Goal: Answer question/provide support: Share knowledge or assist other users

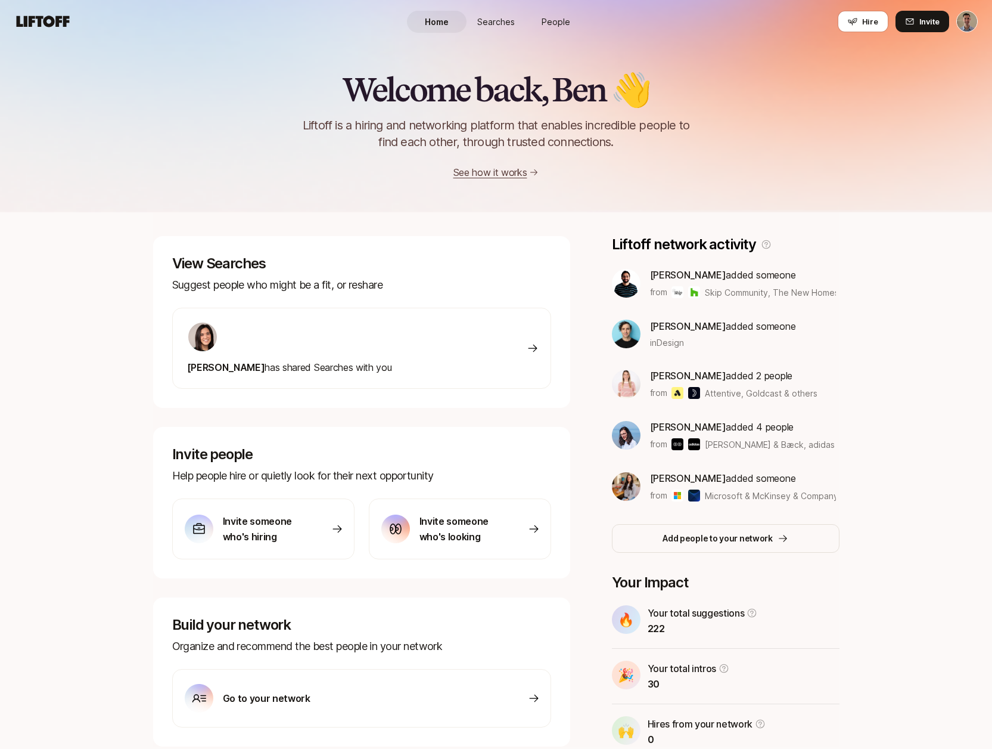
click at [493, 13] on link "Searches" at bounding box center [497, 22] width 60 height 22
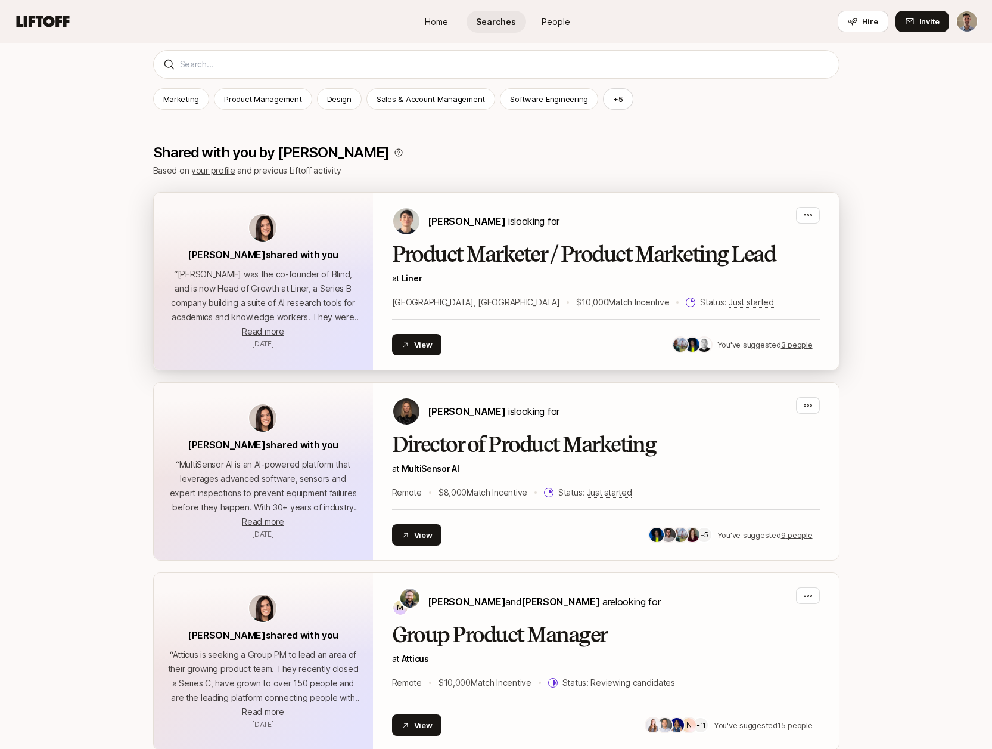
scroll to position [163, 0]
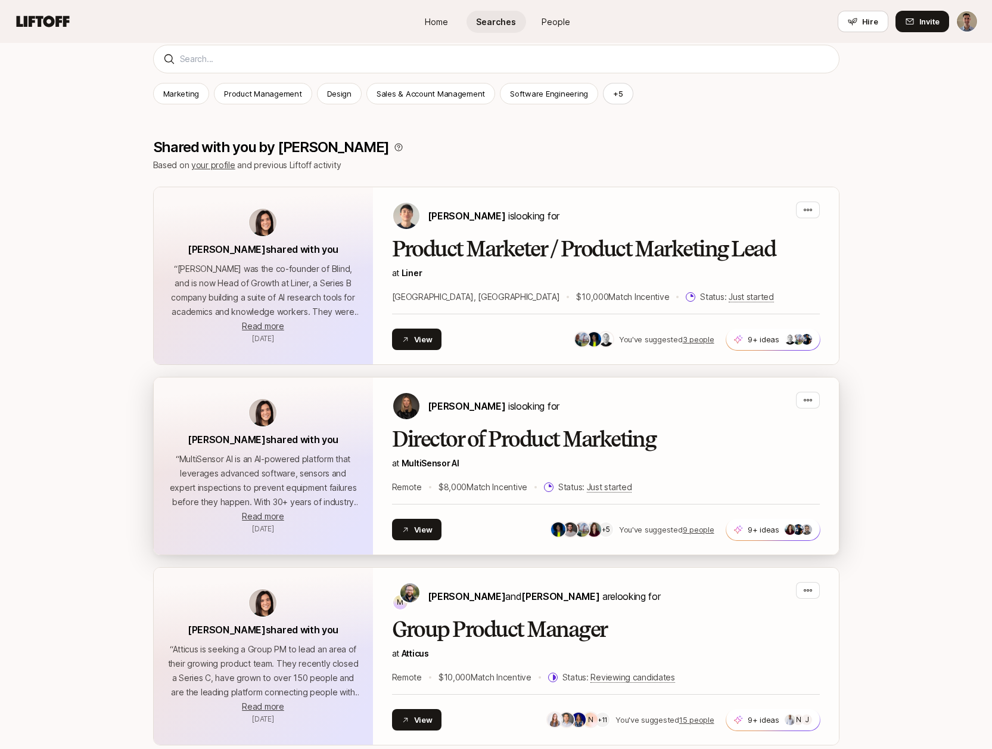
click at [552, 439] on h2 "Director of Product Marketing" at bounding box center [606, 439] width 428 height 24
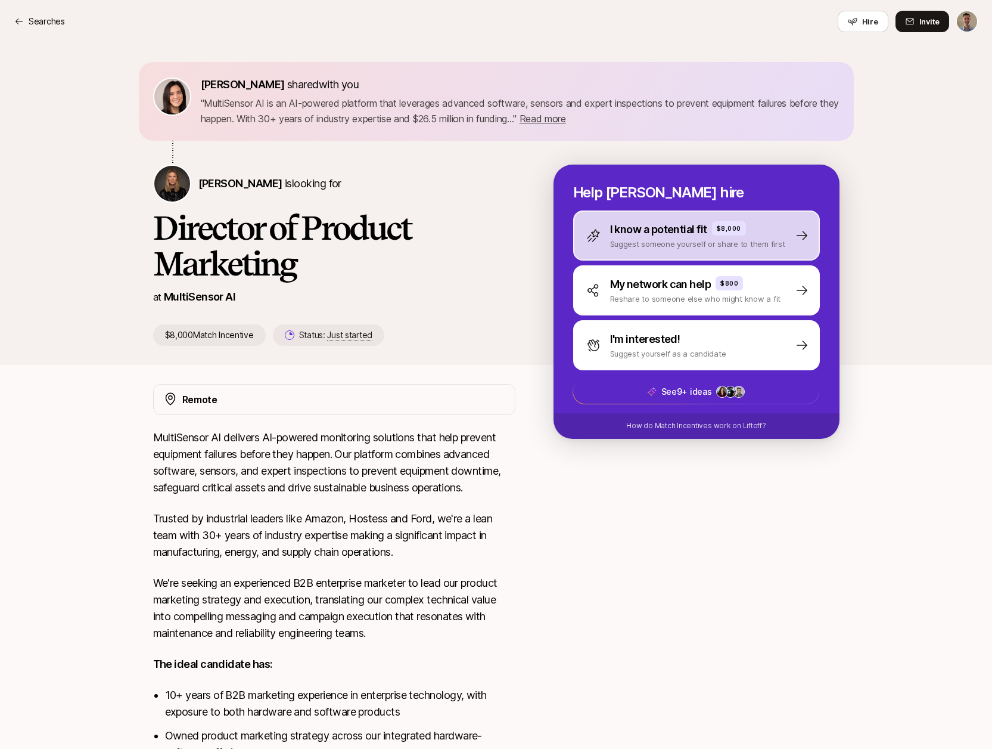
click at [694, 227] on p "I know a potential fit" at bounding box center [658, 229] width 97 height 17
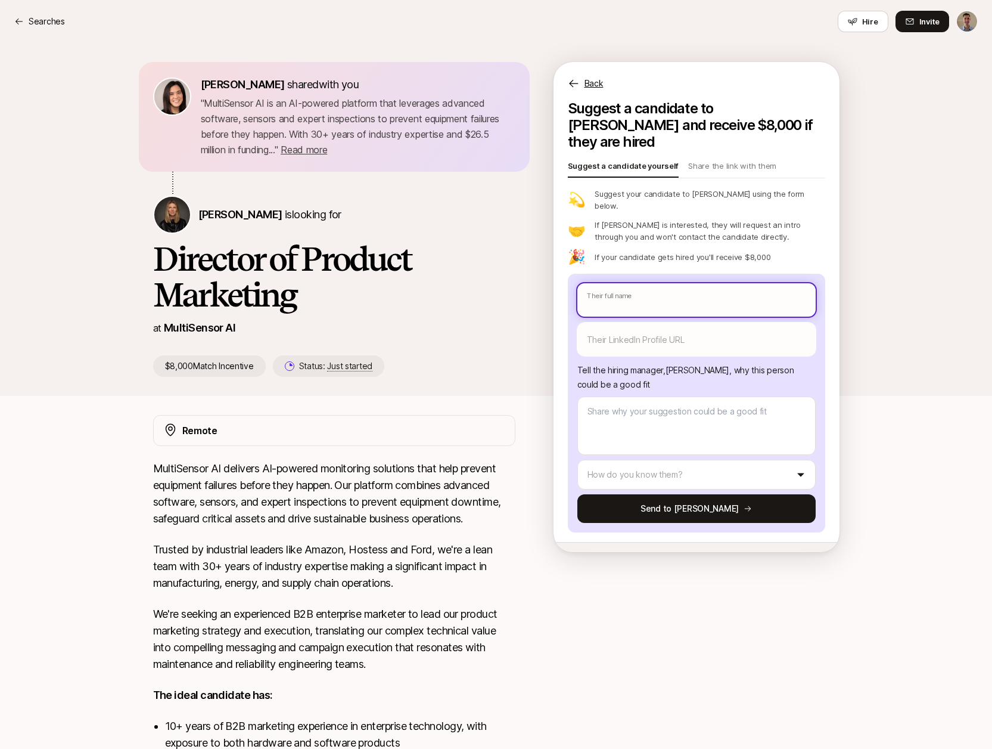
click at [651, 283] on input "text" at bounding box center [697, 299] width 238 height 33
type textarea "x"
type input "S"
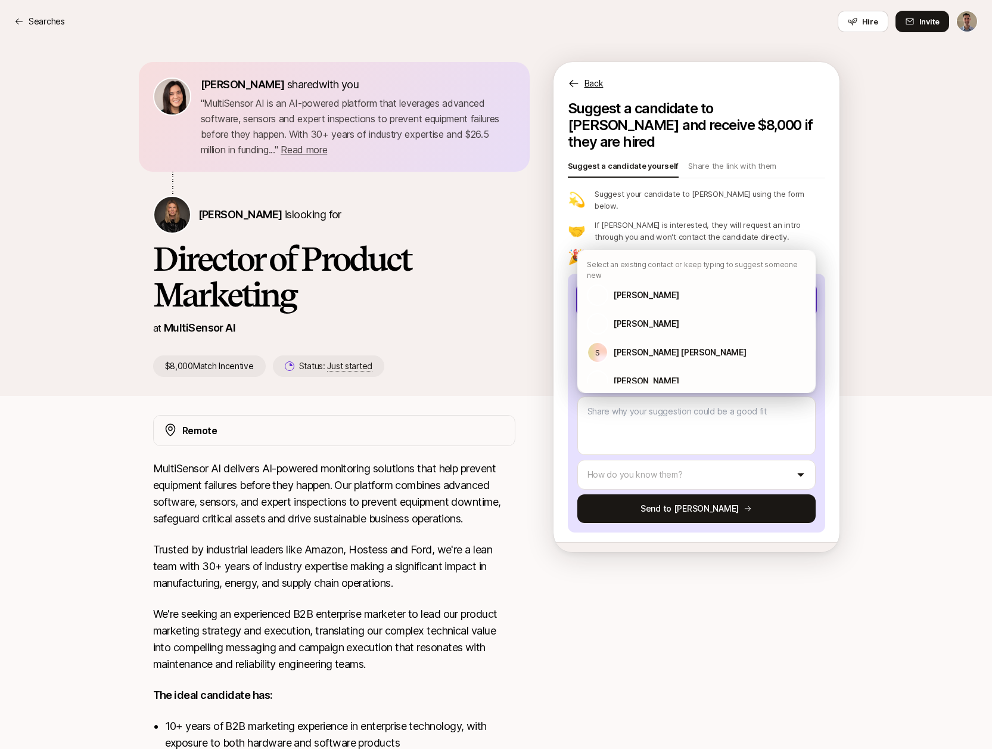
type textarea "x"
type input "Sh"
type textarea "x"
type input "Sha"
type textarea "x"
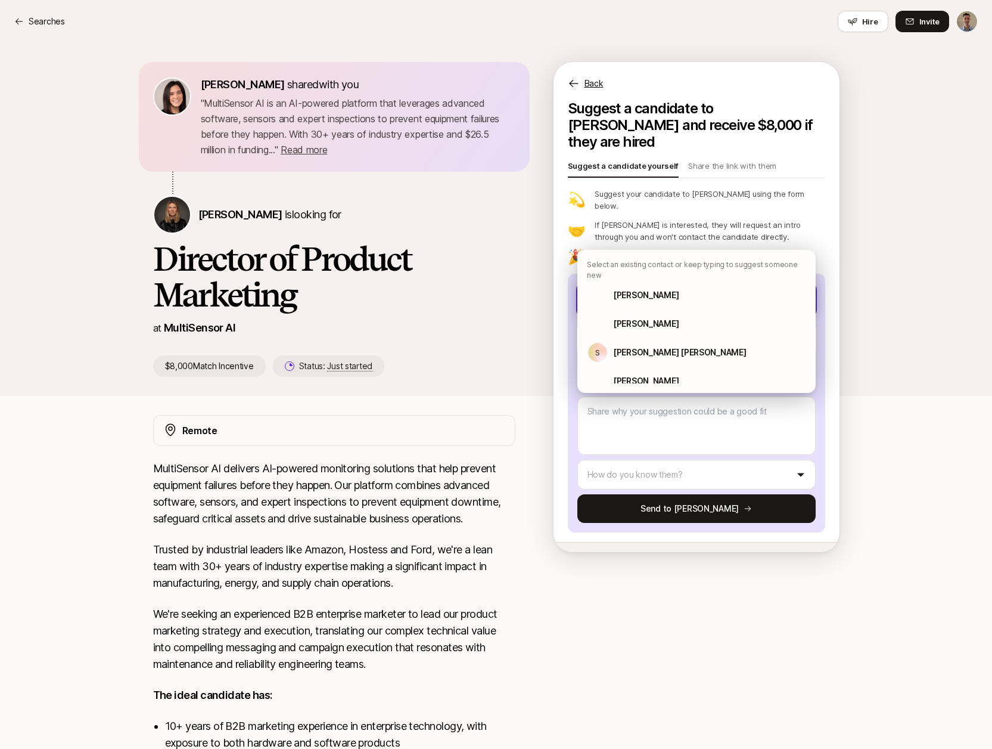
type input "Shar"
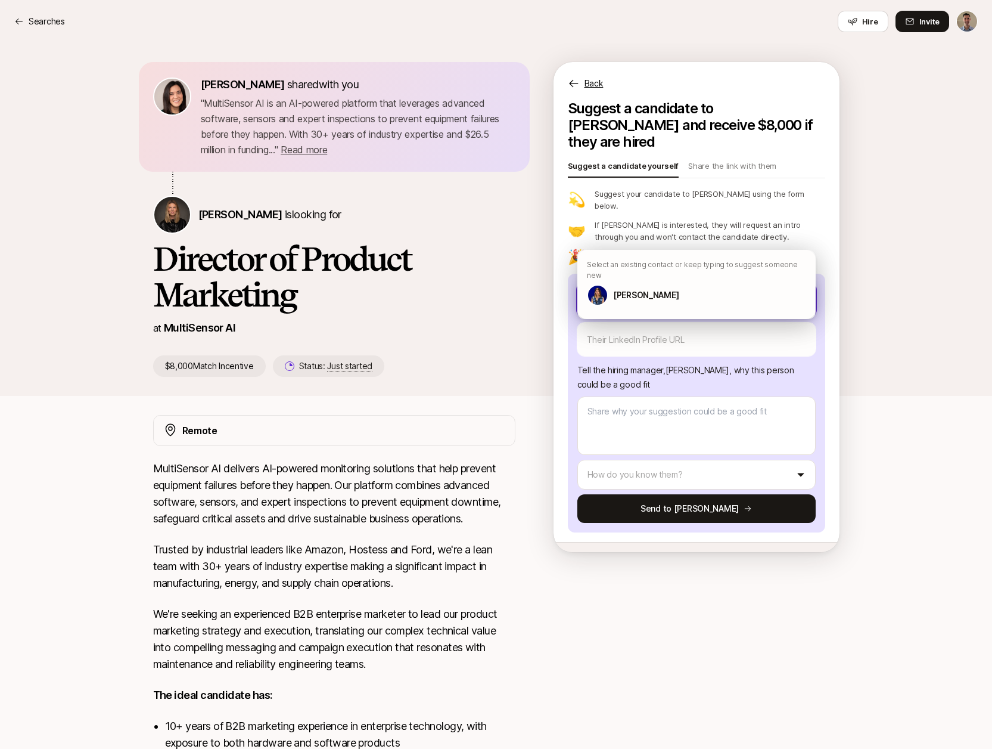
type textarea "x"
type input "[PERSON_NAME]"
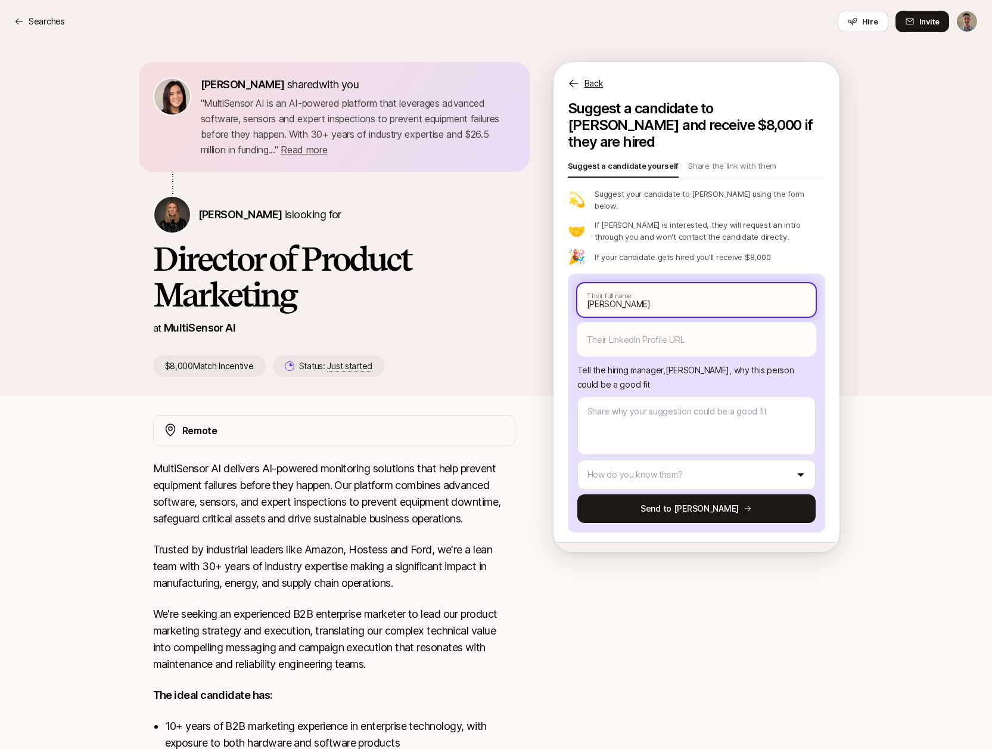
type textarea "x"
type input "[PERSON_NAME]"
type textarea "x"
type input "[PERSON_NAME] D"
type textarea "x"
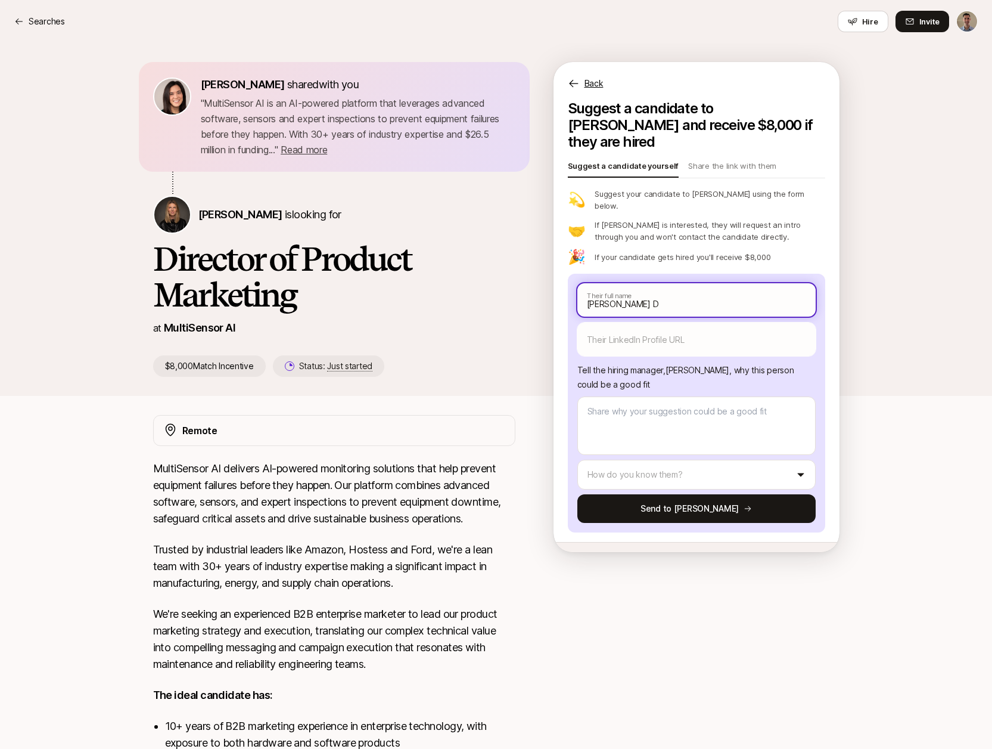
type input "[PERSON_NAME] Di"
type textarea "x"
type input "[PERSON_NAME] Dia"
type textarea "x"
type input "[PERSON_NAME]"
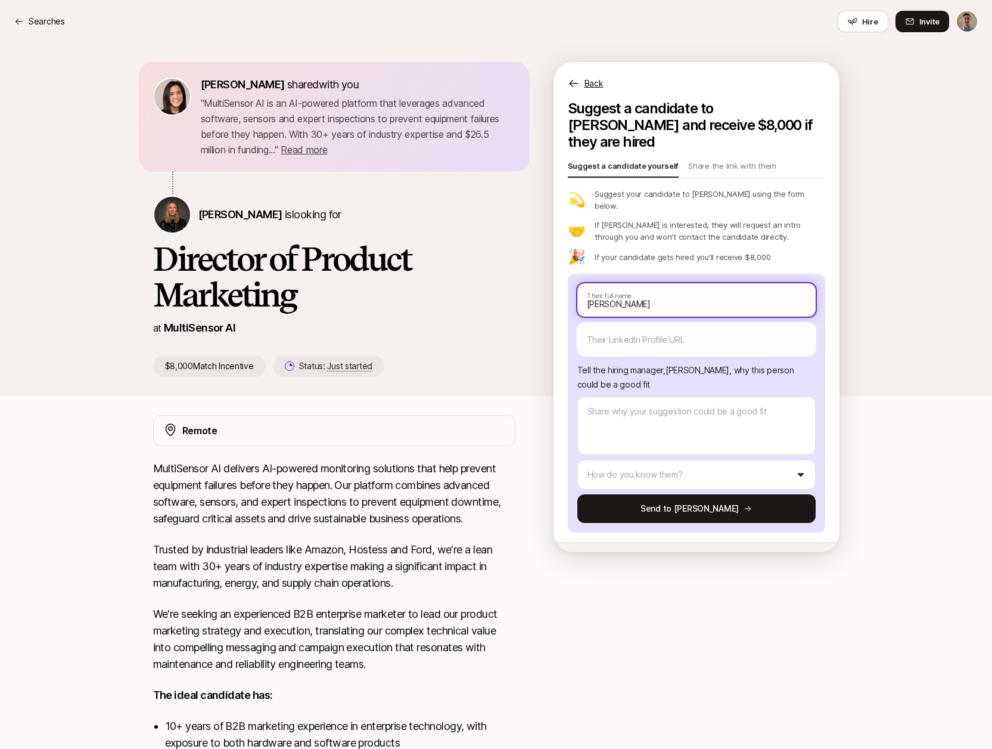
type textarea "x"
type input "[DEMOGRAPHIC_DATA][PERSON_NAME]"
type textarea "x"
type input "[DEMOGRAPHIC_DATA][PERSON_NAME]"
type textarea "x"
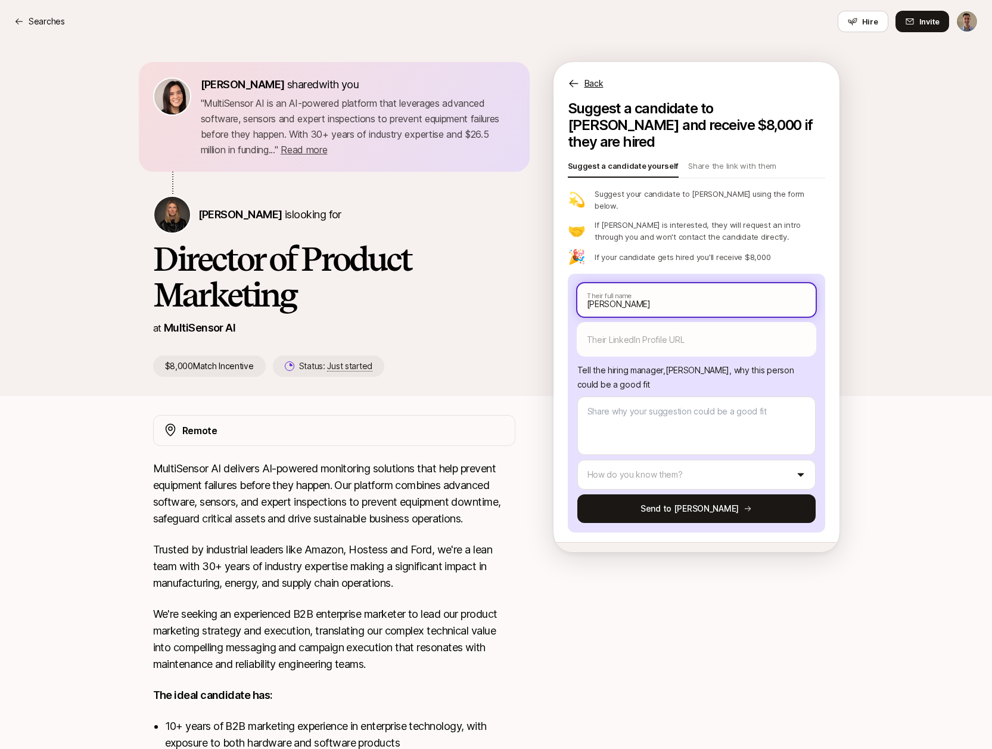
type input "[PERSON_NAME]"
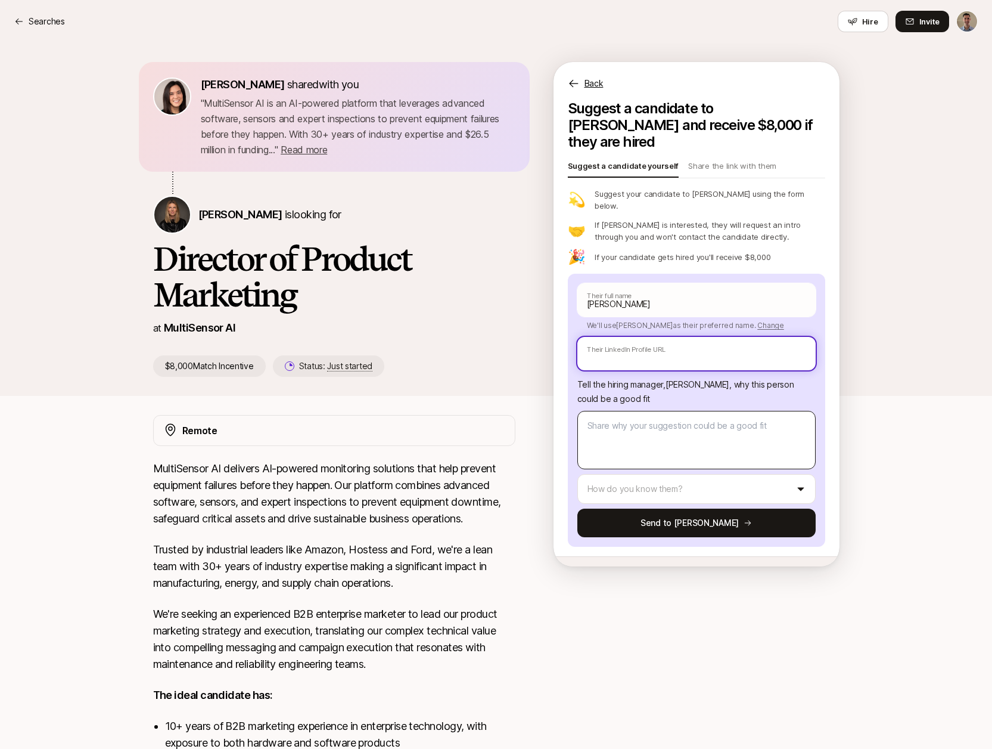
paste input "[URL][DOMAIN_NAME]"
type textarea "x"
type input "[URL][DOMAIN_NAME]"
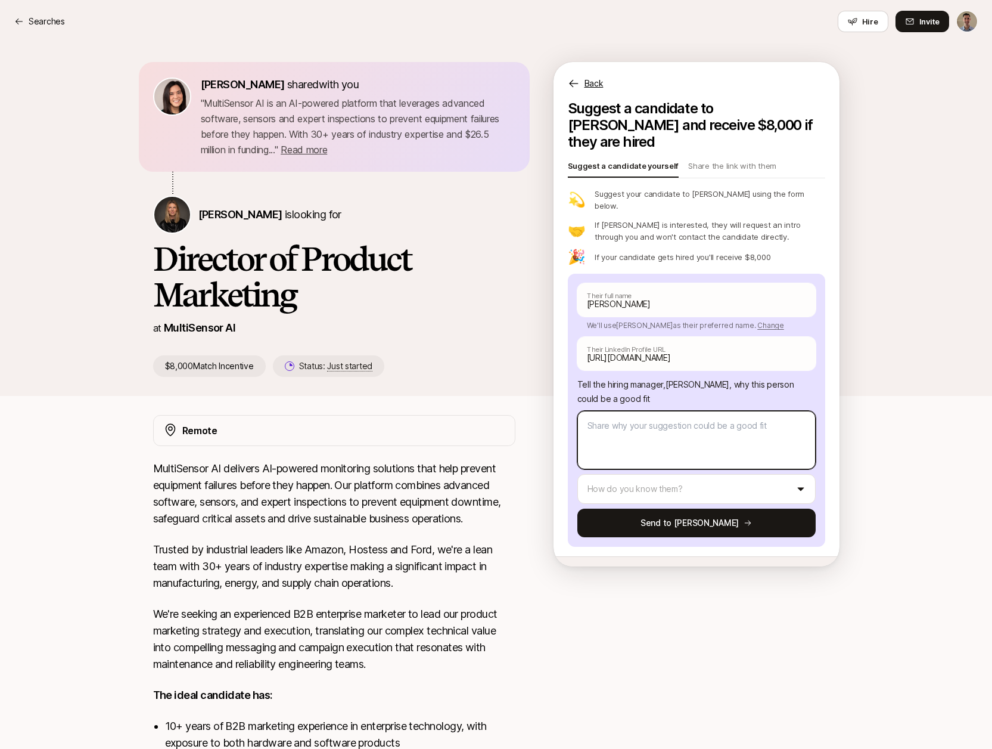
drag, startPoint x: 651, startPoint y: 417, endPoint x: 585, endPoint y: 445, distance: 71.3
click at [651, 417] on textarea at bounding box center [697, 440] width 238 height 58
type textarea "x"
type textarea "S"
type textarea "x"
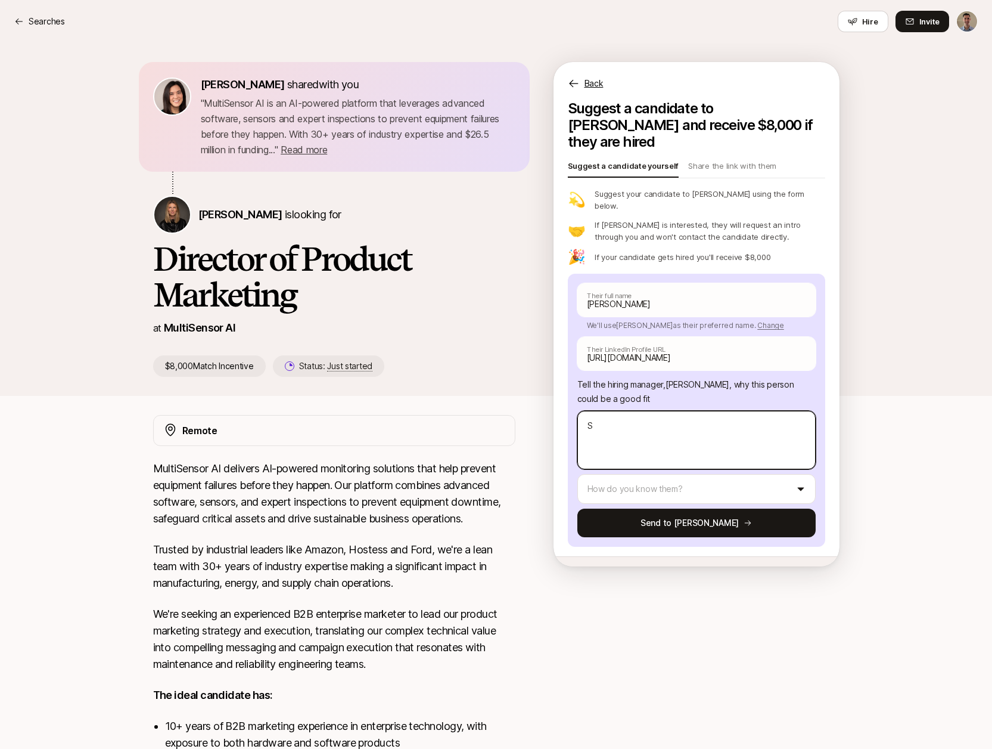
type textarea "Sh"
type textarea "x"
type textarea "Sha"
type textarea "x"
type textarea "Shar"
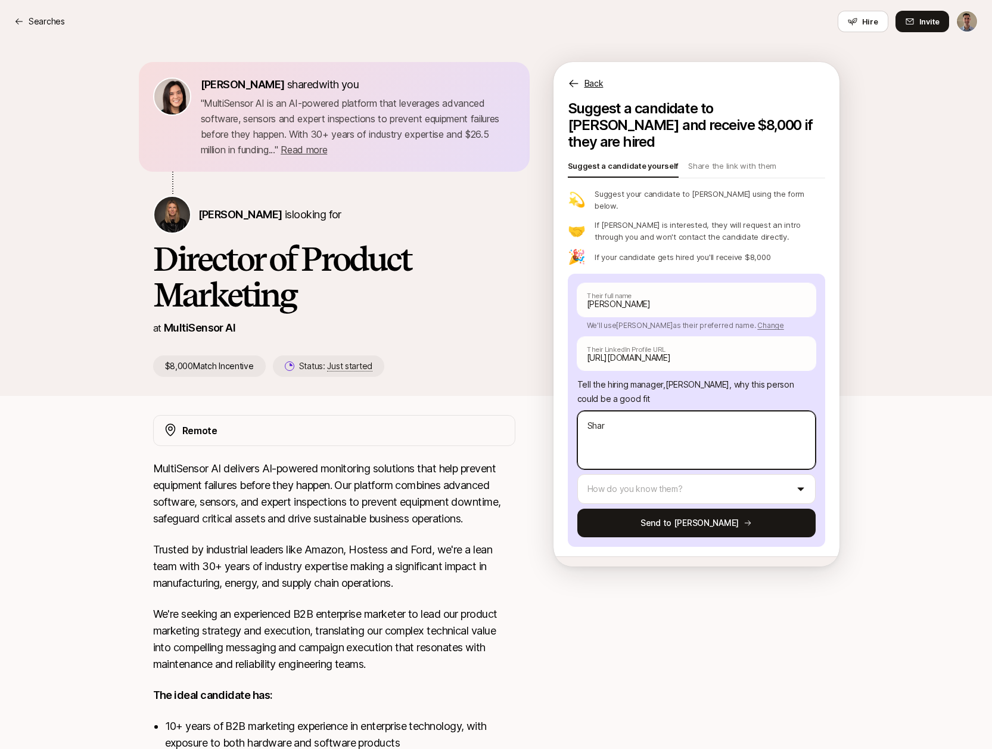
type textarea "x"
type textarea "[PERSON_NAME]"
type textarea "x"
type textarea "[PERSON_NAME]"
type textarea "x"
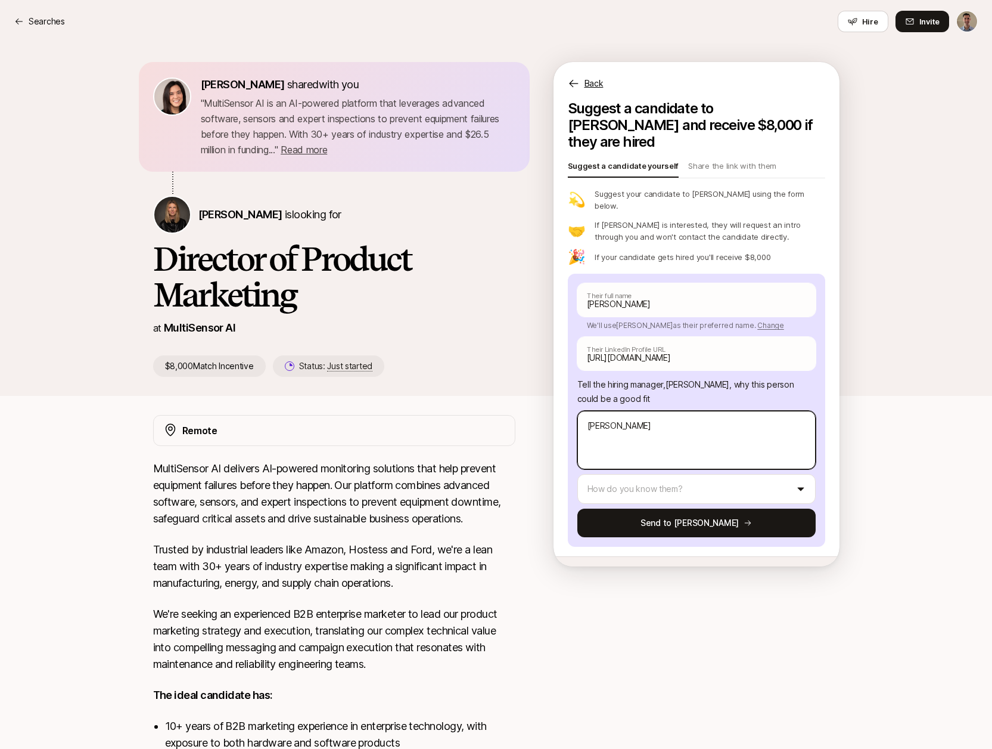
type textarea "[PERSON_NAME]"
type textarea "x"
type textarea "[PERSON_NAME]"
type textarea "x"
type textarea "[PERSON_NAME] has"
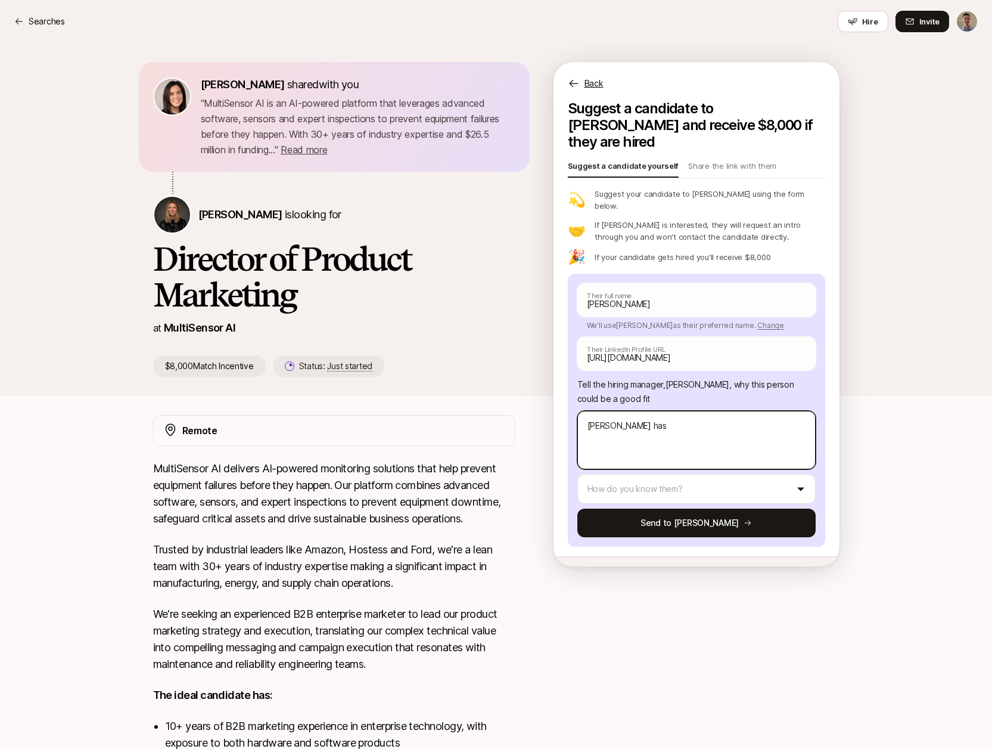
type textarea "x"
type textarea "[PERSON_NAME] has"
type textarea "x"
type textarea "[PERSON_NAME] has P"
type textarea "x"
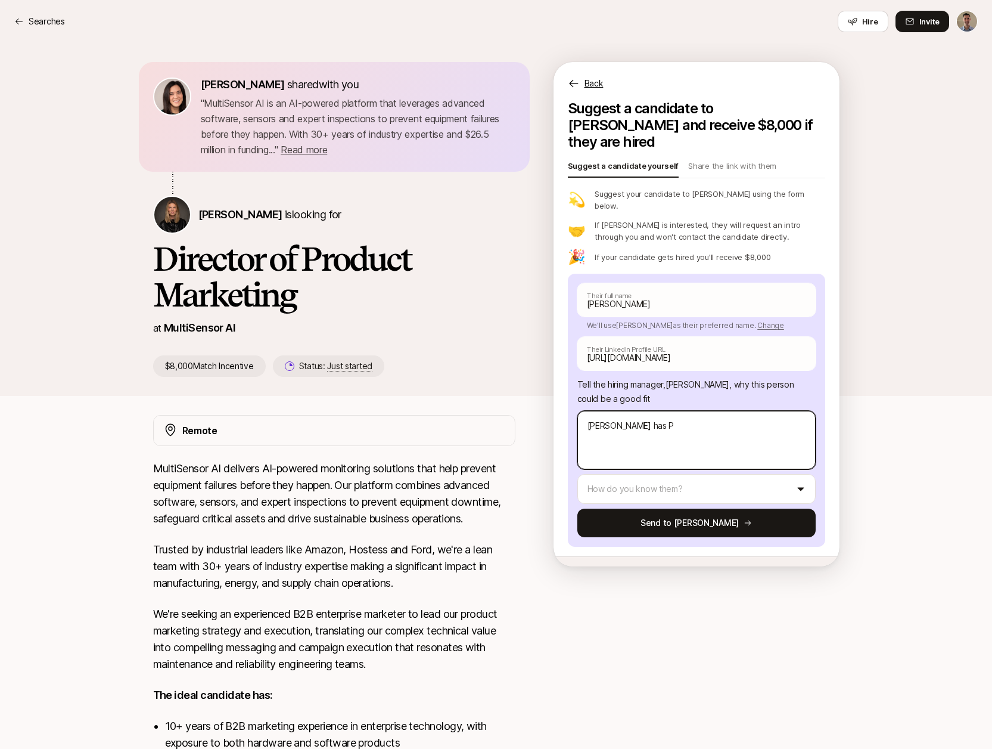
type textarea "[PERSON_NAME] has"
type textarea "x"
type textarea "[PERSON_NAME] has p"
type textarea "x"
type textarea "[PERSON_NAME] has pr"
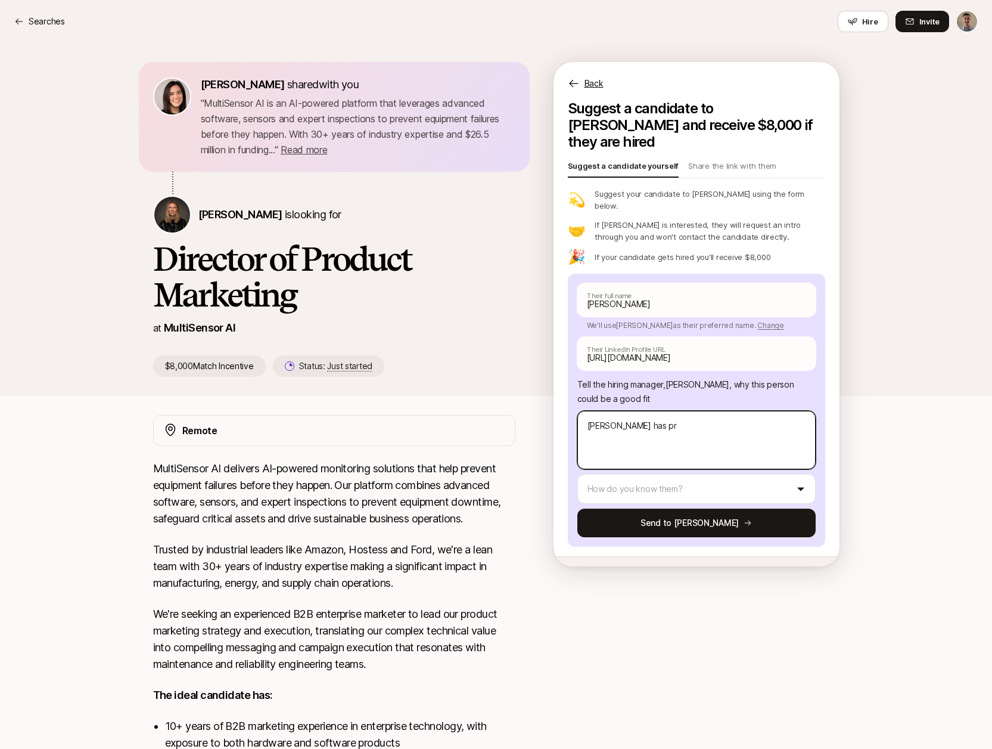
type textarea "x"
type textarea "[PERSON_NAME] has pro"
type textarea "x"
type textarea "[PERSON_NAME] has prod"
type textarea "x"
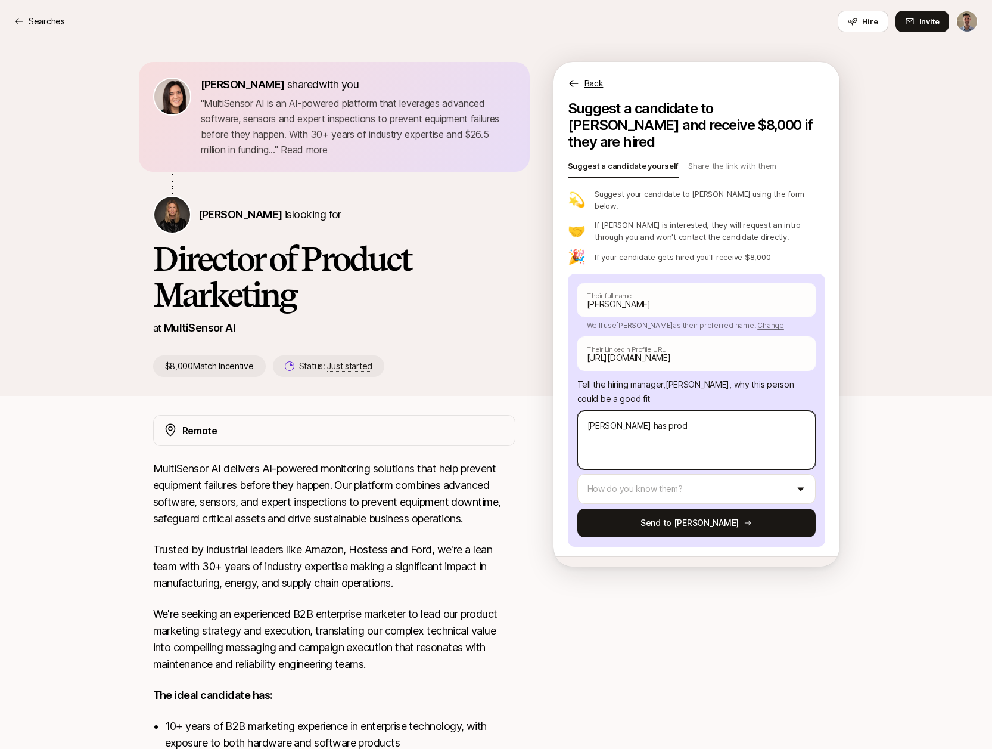
type textarea "[PERSON_NAME] has produ"
type textarea "x"
type textarea "[PERSON_NAME] has produc"
type textarea "x"
type textarea "[PERSON_NAME] has product"
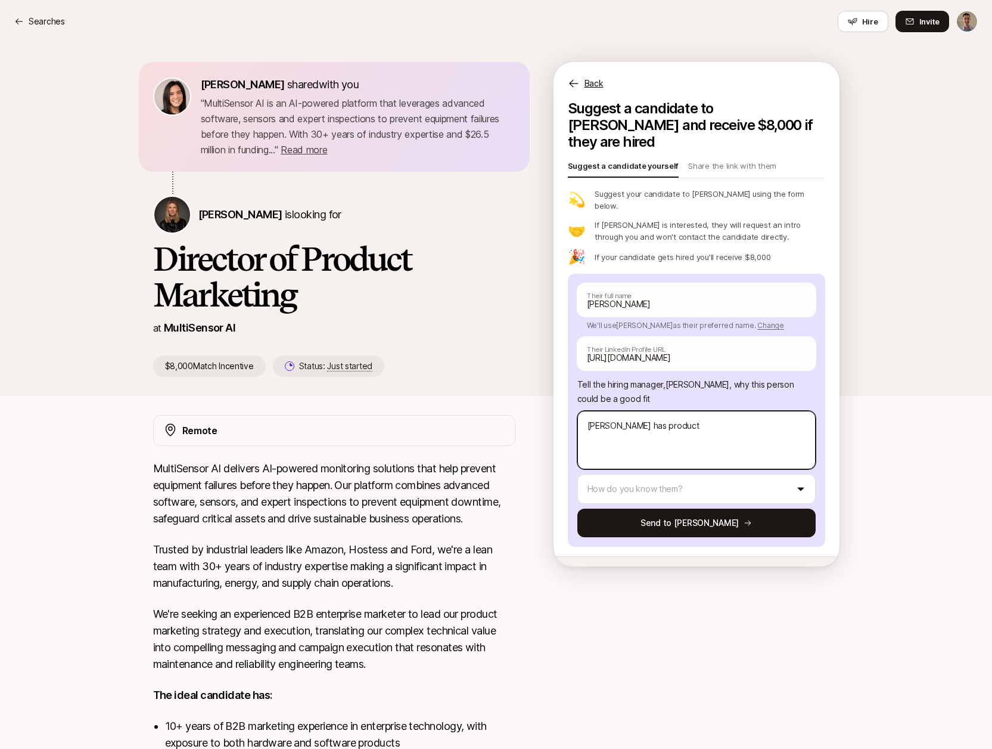
type textarea "x"
type textarea "[PERSON_NAME] has product"
type textarea "x"
type textarea "[PERSON_NAME] has product m"
type textarea "x"
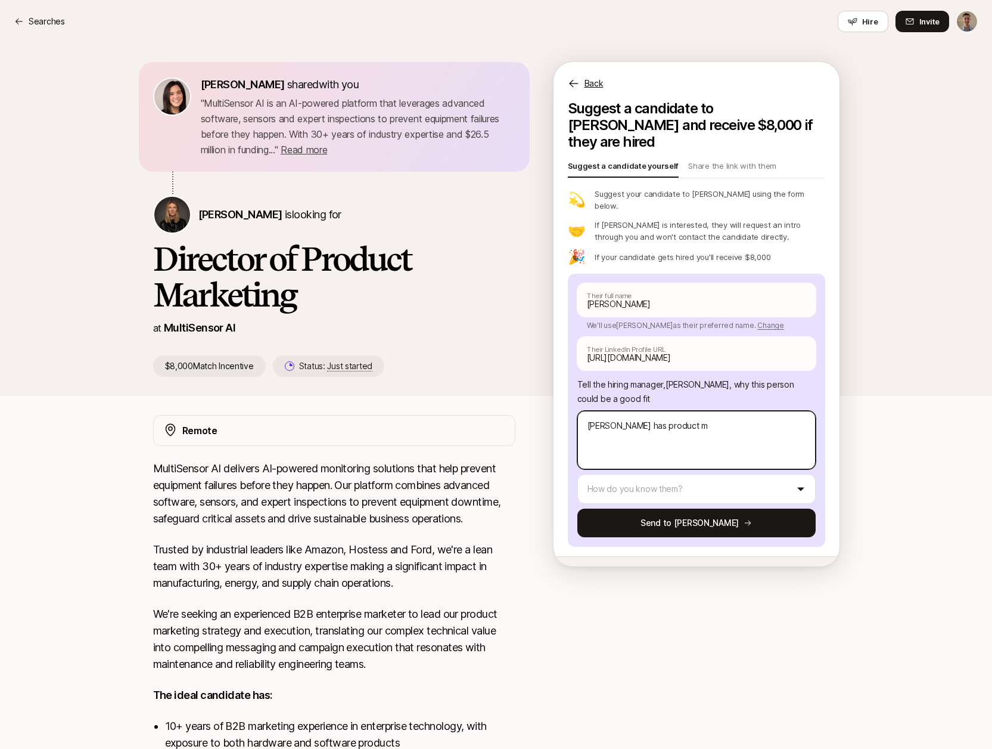
type textarea "[PERSON_NAME] has product ma"
type textarea "x"
type textarea "[PERSON_NAME] has product mar"
type textarea "x"
type textarea "[PERSON_NAME] has product mark"
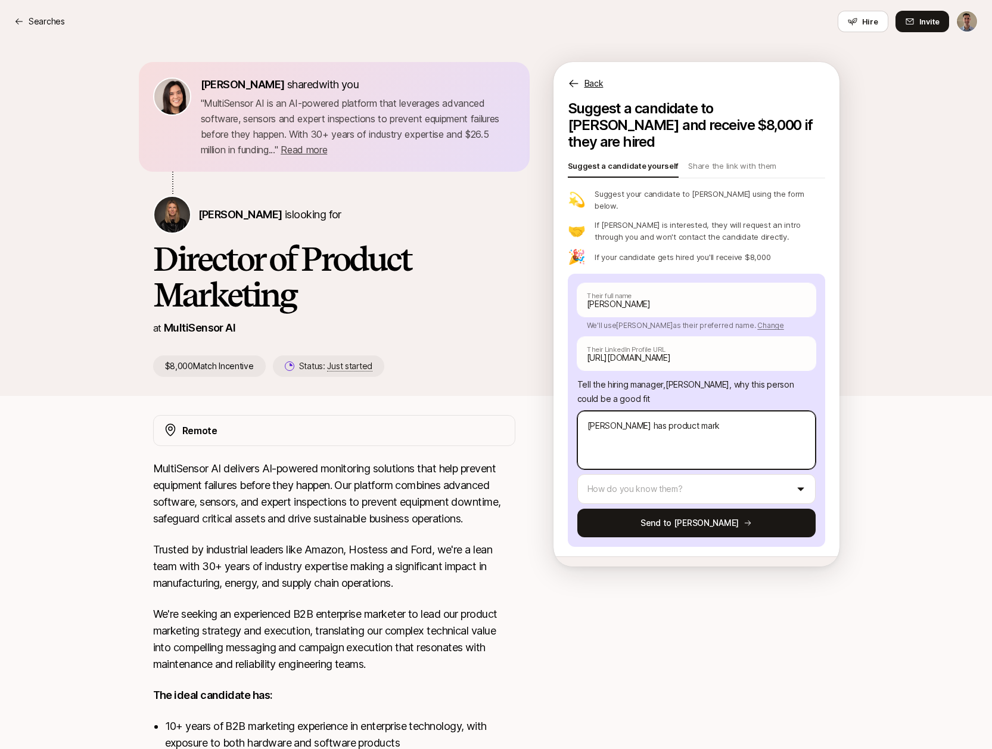
type textarea "x"
type textarea "[PERSON_NAME] has product marke"
type textarea "x"
type textarea "[PERSON_NAME] has product marketi"
type textarea "x"
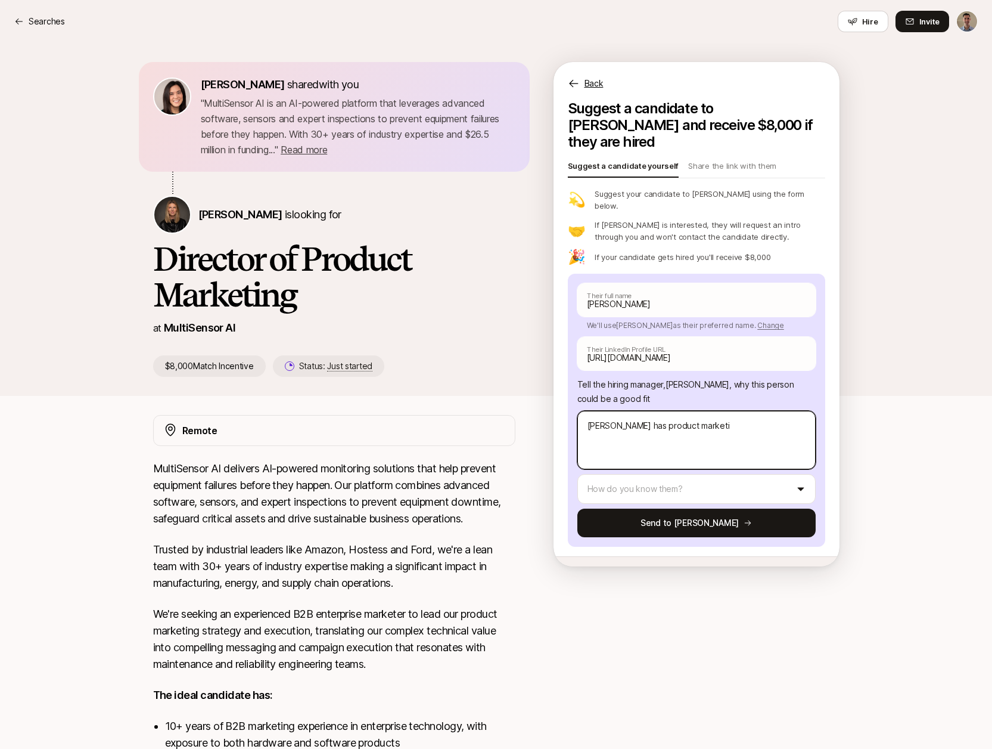
type textarea "[PERSON_NAME] has product marketin"
type textarea "x"
type textarea "[PERSON_NAME] has product marketing"
type textarea "x"
type textarea "[PERSON_NAME] has product marketing"
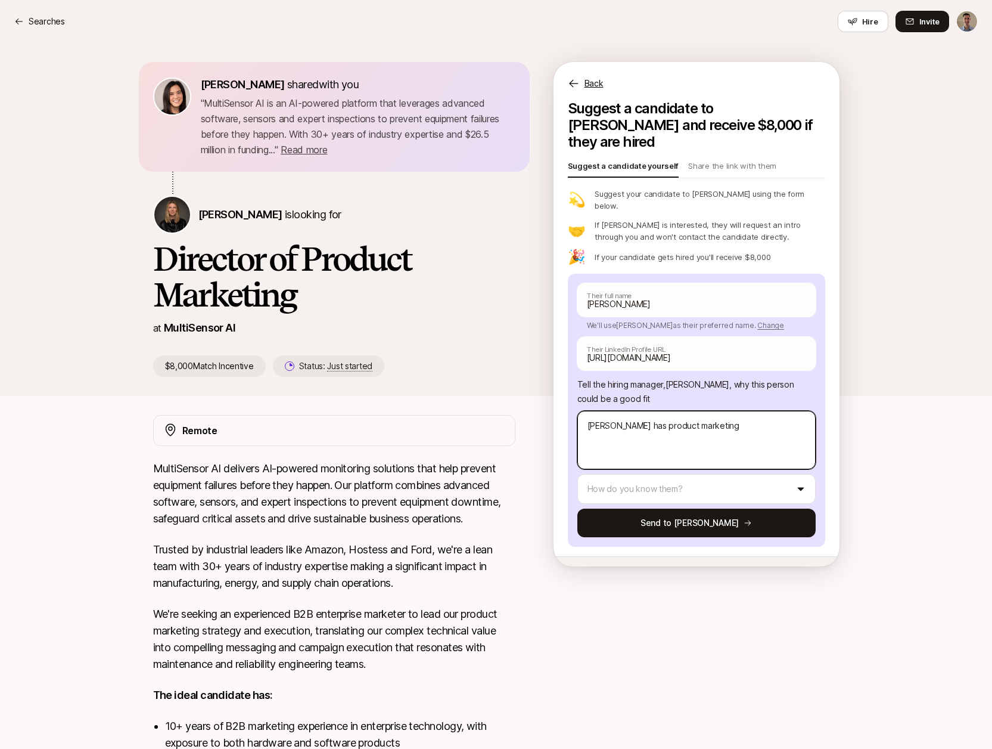
type textarea "x"
type textarea "[PERSON_NAME] has product marketing e"
type textarea "x"
type textarea "[PERSON_NAME] has product marketing ex"
type textarea "x"
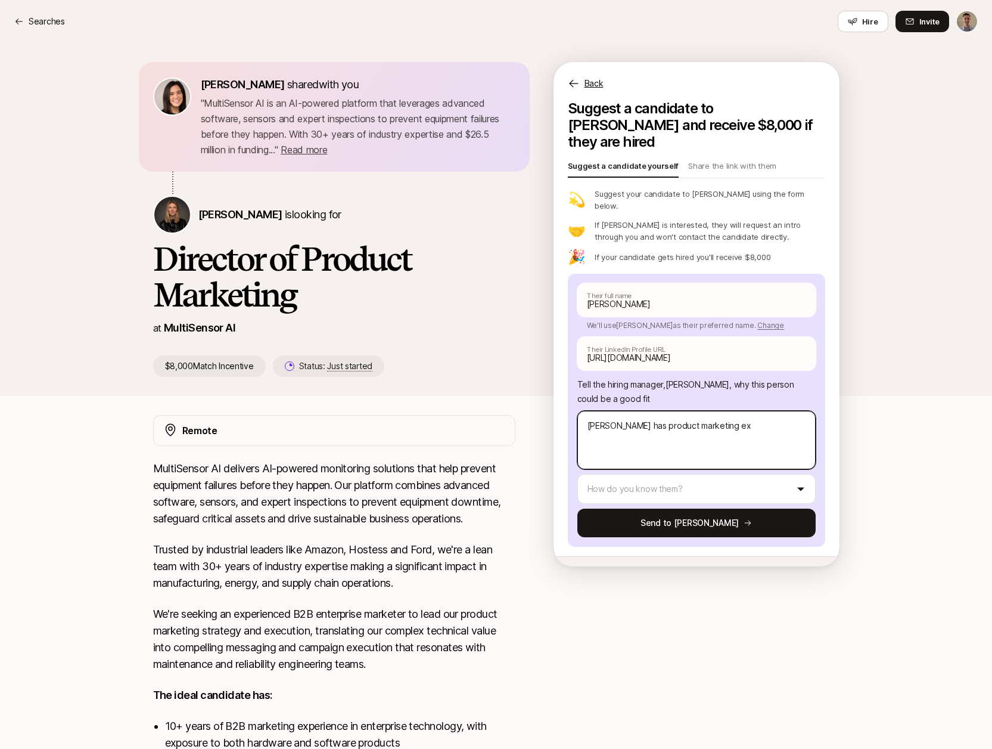
type textarea "[PERSON_NAME] has product marketing exp"
type textarea "x"
type textarea "[PERSON_NAME] has product marketing exper"
type textarea "x"
type textarea "[PERSON_NAME] has product marketing experi"
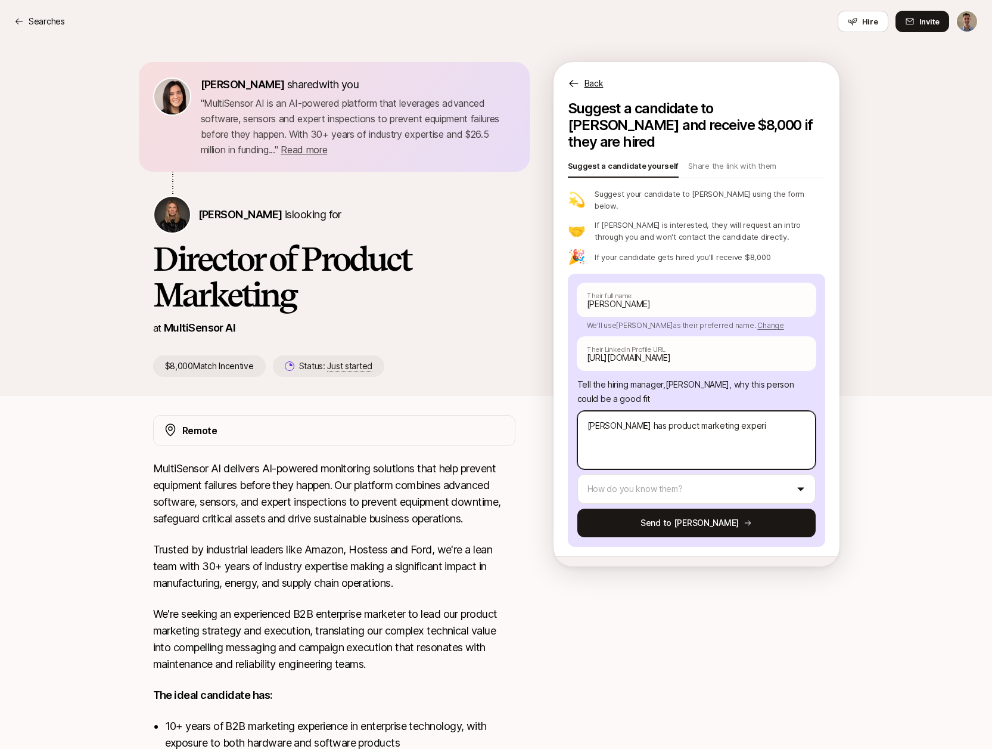
type textarea "x"
type textarea "[PERSON_NAME] has product marketing experic"
type textarea "x"
type textarea "[PERSON_NAME] has product marketing experice"
type textarea "x"
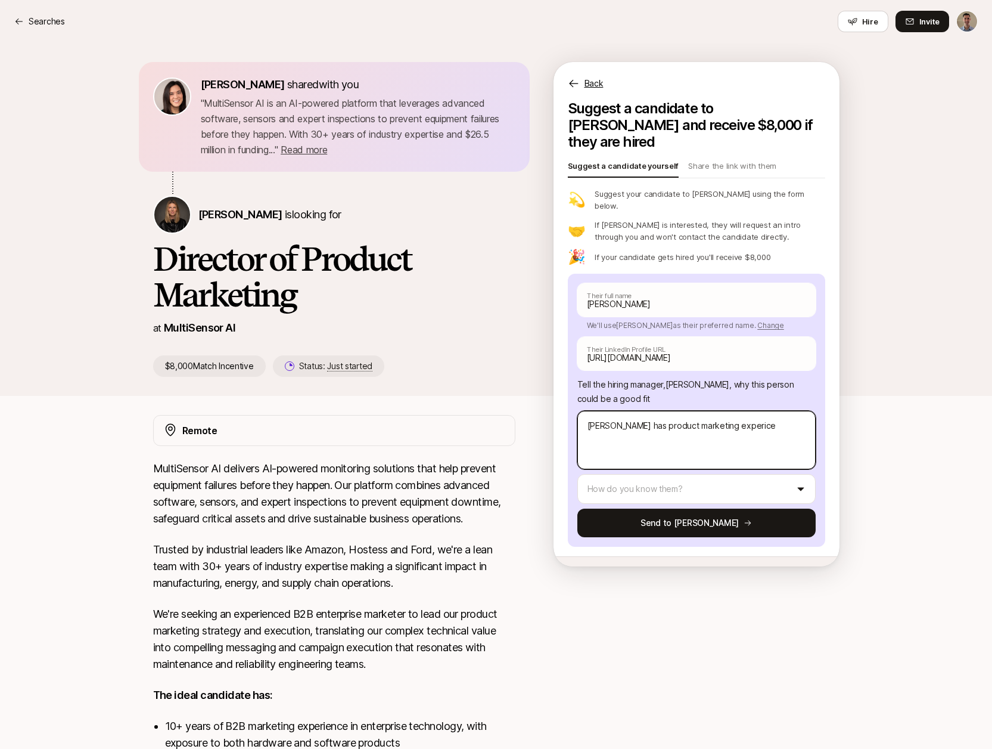
type textarea "[PERSON_NAME] has product marketing expericen"
type textarea "x"
type textarea "[PERSON_NAME] has product marketing experice"
type textarea "x"
type textarea "[PERSON_NAME] has product marketing experic"
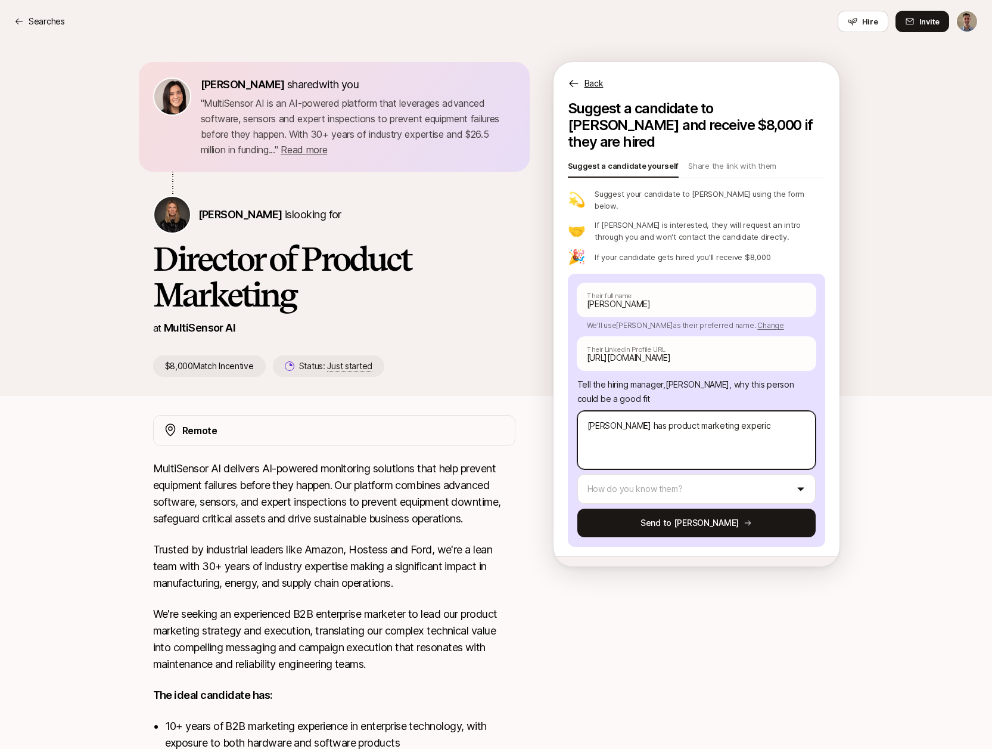
type textarea "x"
type textarea "[PERSON_NAME] has product marketing experi"
type textarea "x"
type textarea "[PERSON_NAME] has product marketing experie"
type textarea "x"
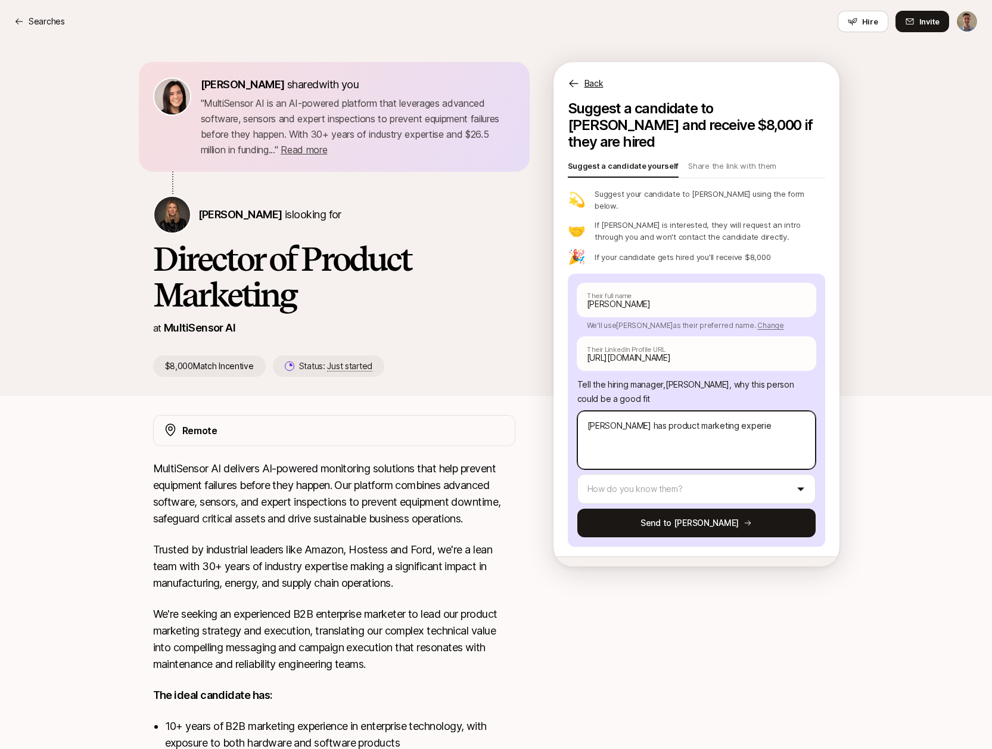
type textarea "[PERSON_NAME] has product marketing experien"
type textarea "x"
type textarea "[PERSON_NAME] has product marketing experienc"
type textarea "x"
type textarea "[PERSON_NAME] has product marketing experience"
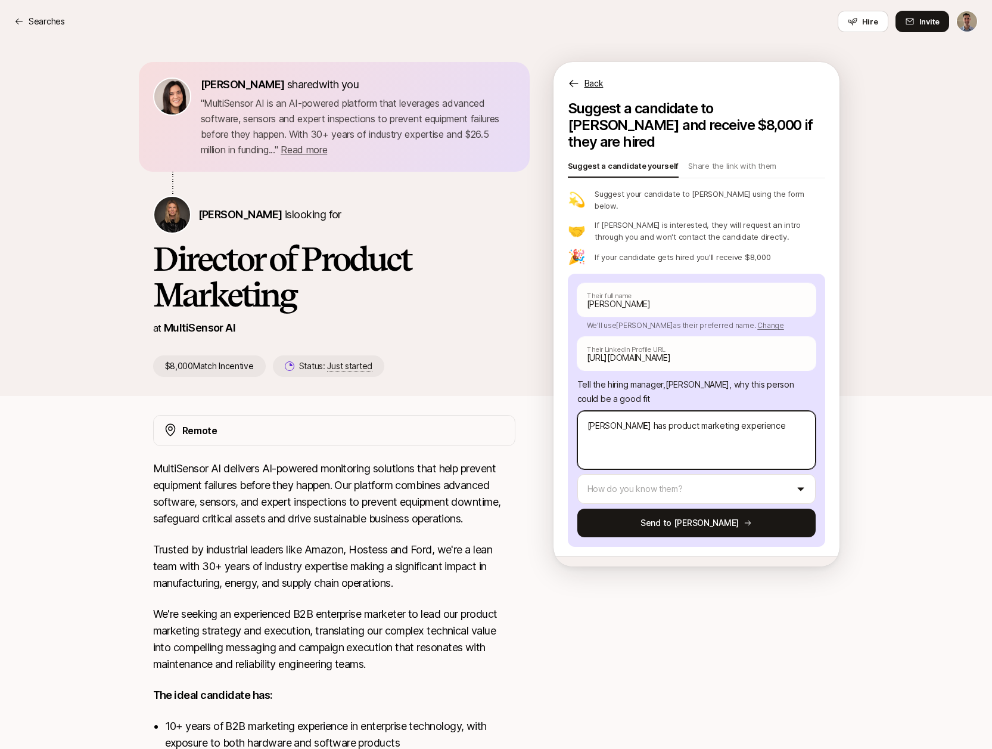
type textarea "x"
type textarea "[PERSON_NAME] has product marketing experience"
type textarea "x"
type textarea "[PERSON_NAME] has product marketing experience f"
type textarea "x"
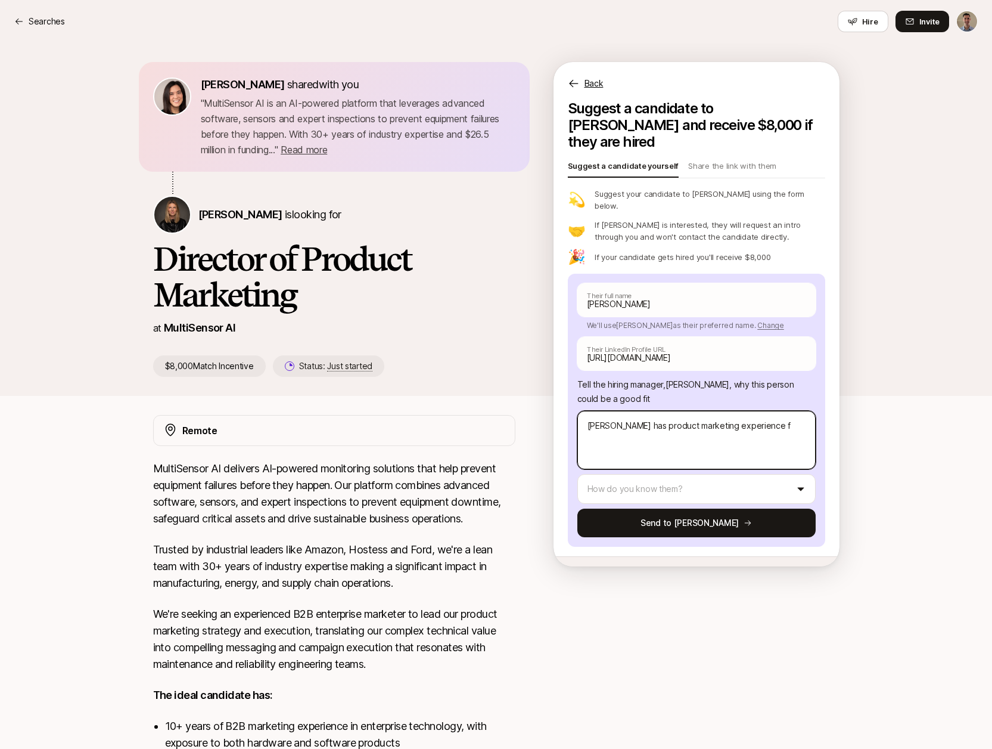
type textarea "[PERSON_NAME] has product marketing experience fr"
type textarea "x"
type textarea "[PERSON_NAME] has product marketing experience fro"
type textarea "x"
type textarea "[PERSON_NAME] has product marketing experience from"
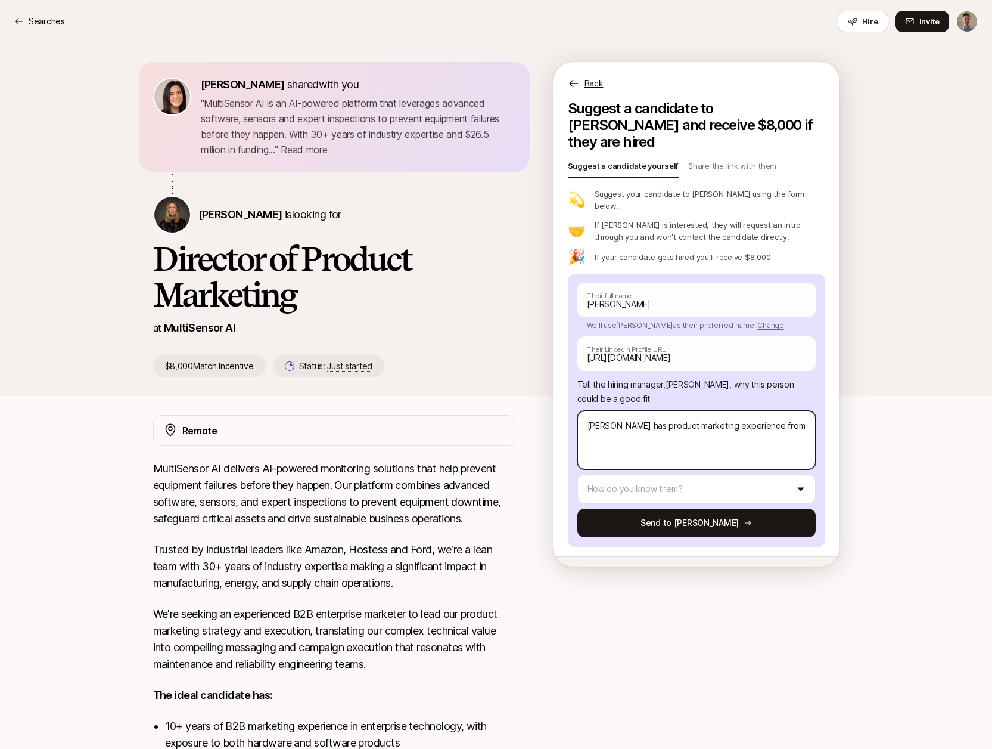
type textarea "x"
type textarea "[PERSON_NAME] has product marketing experience from"
type textarea "x"
type textarea "[PERSON_NAME] has product marketing experience from c"
type textarea "x"
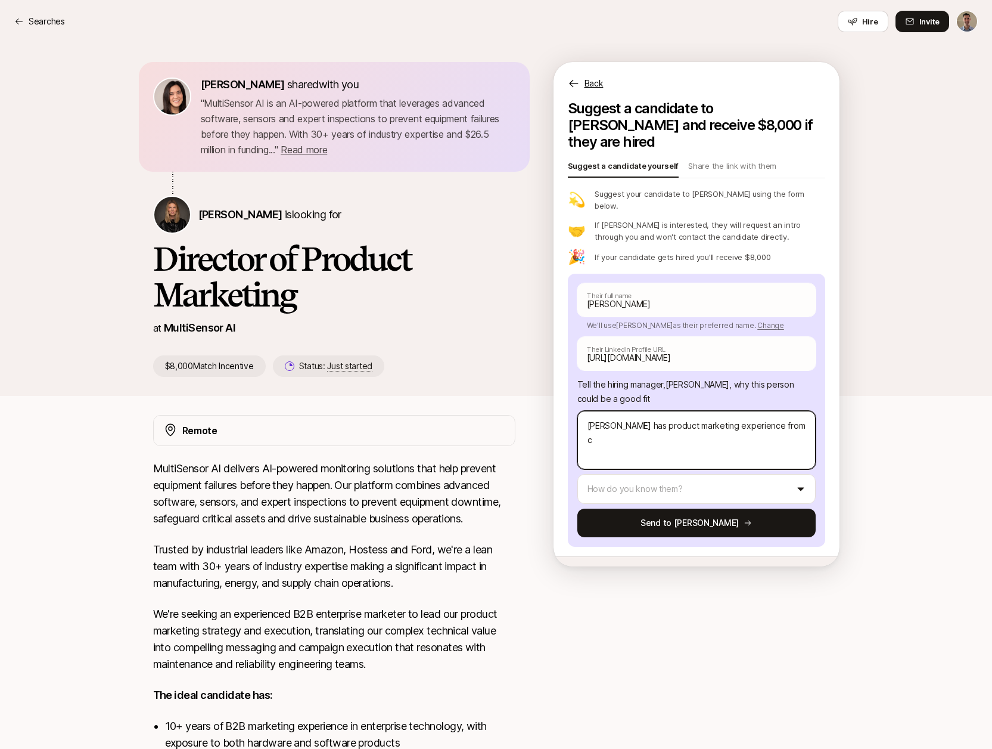
type textarea "[PERSON_NAME] has product marketing experience from co"
type textarea "x"
type textarea "[PERSON_NAME] has product marketing experience from com"
type textarea "x"
type textarea "[PERSON_NAME] has product marketing experience from comp"
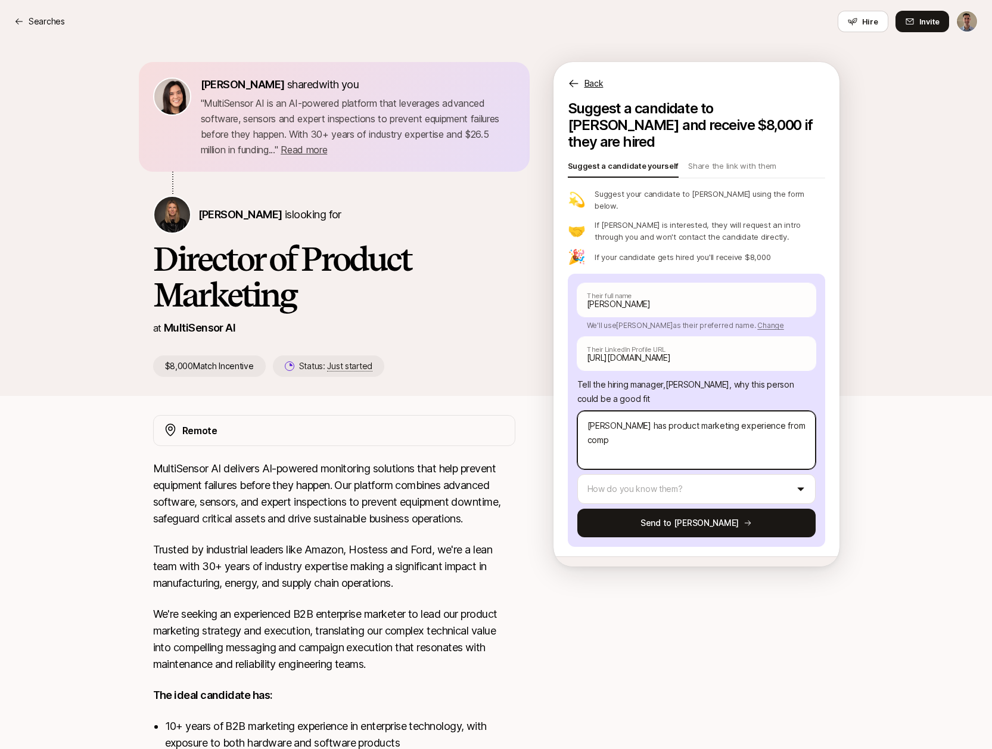
type textarea "x"
type textarea "[PERSON_NAME] has product marketing experience from compa"
type textarea "x"
type textarea "[PERSON_NAME] has product marketing experience from compan"
type textarea "x"
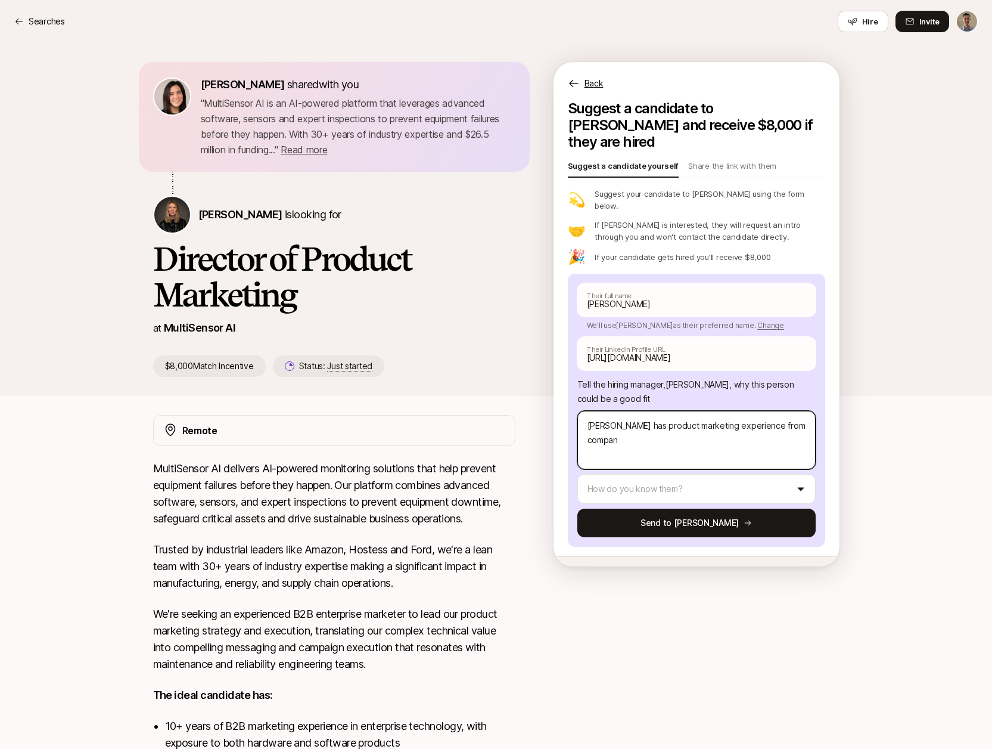
type textarea "[PERSON_NAME] has product marketing experience from compani"
type textarea "x"
type textarea "[PERSON_NAME] has product marketing experience from companie"
type textarea "x"
type textarea "[PERSON_NAME] has product marketing experience from companies"
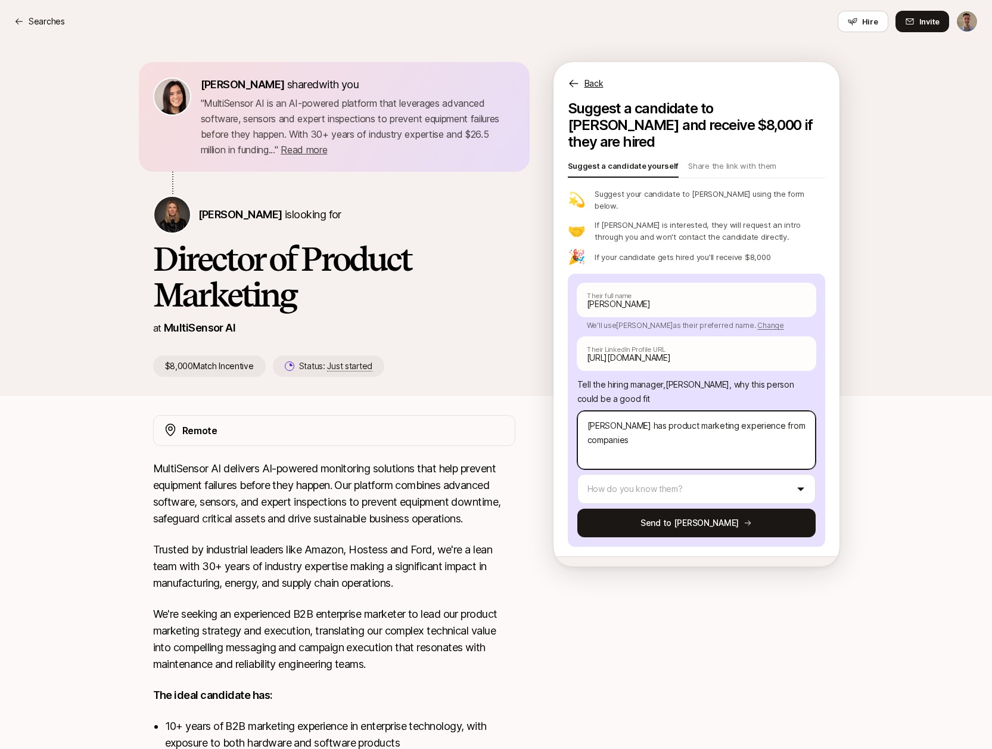
type textarea "x"
type textarea "[PERSON_NAME] has product marketing experience from companies"
drag, startPoint x: 725, startPoint y: 405, endPoint x: 724, endPoint y: 413, distance: 7.8
click at [723, 411] on textarea "[PERSON_NAME] has product marketing experience from companies" at bounding box center [697, 440] width 238 height 58
click at [801, 411] on textarea "[PERSON_NAME] has product marketing experience from companies" at bounding box center [697, 440] width 238 height 58
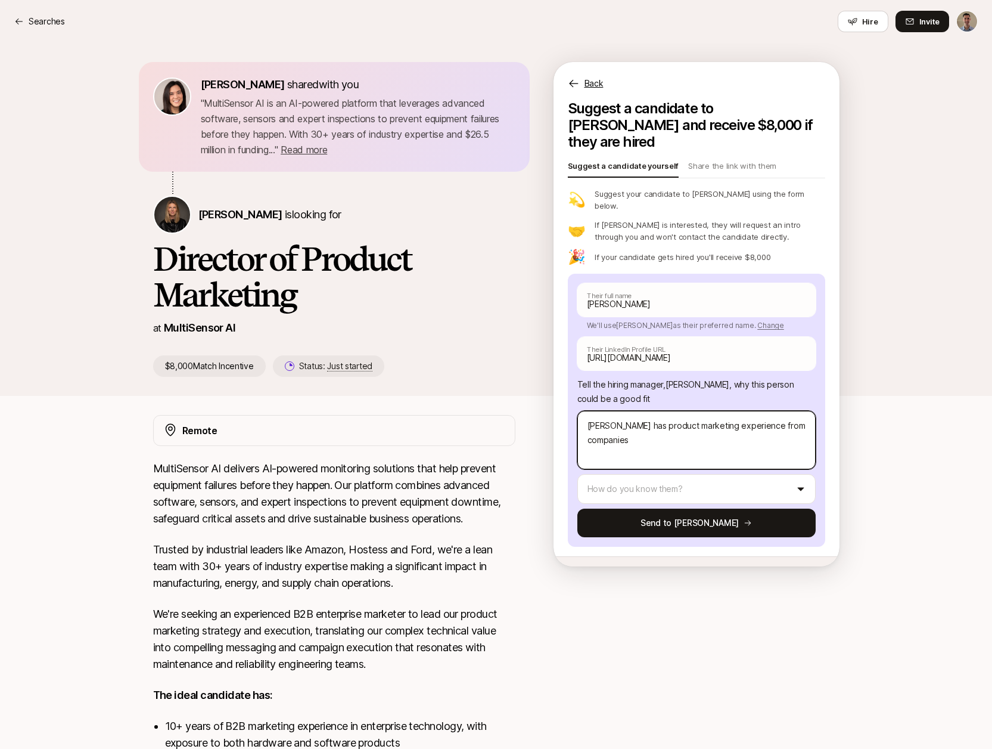
type textarea "x"
type textarea "[PERSON_NAME] has product marketing experience from companies"
type textarea "x"
type textarea "[PERSON_NAME] has product marketing experience from companie"
type textarea "x"
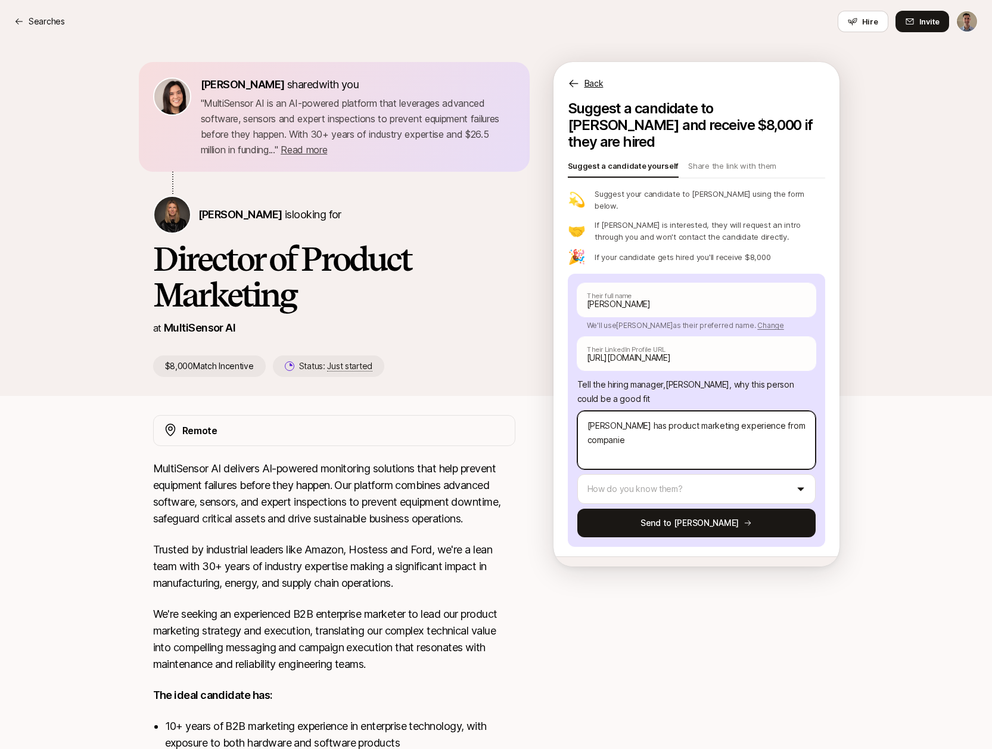
type textarea "[PERSON_NAME] has product marketing experience from compani"
type textarea "x"
type textarea "[PERSON_NAME] has product marketing experience from compan"
type textarea "x"
type textarea "[PERSON_NAME] has product marketing experience from compa"
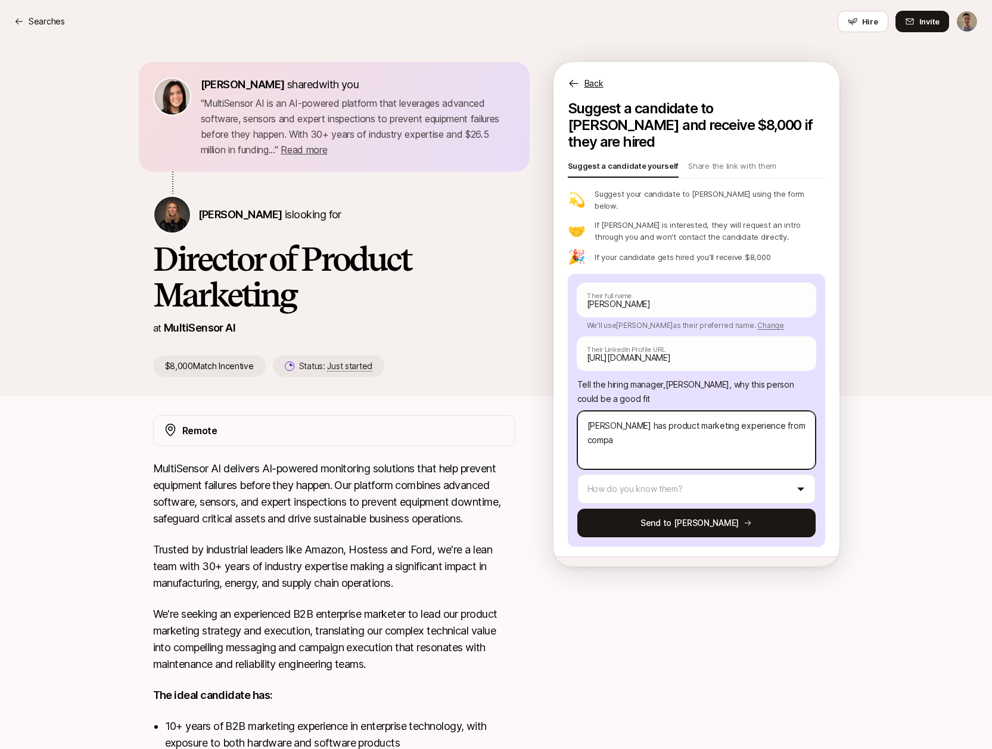
type textarea "x"
type textarea "[PERSON_NAME] has product marketing experience from comp"
type textarea "x"
type textarea "[PERSON_NAME] has product marketing experience from com"
type textarea "x"
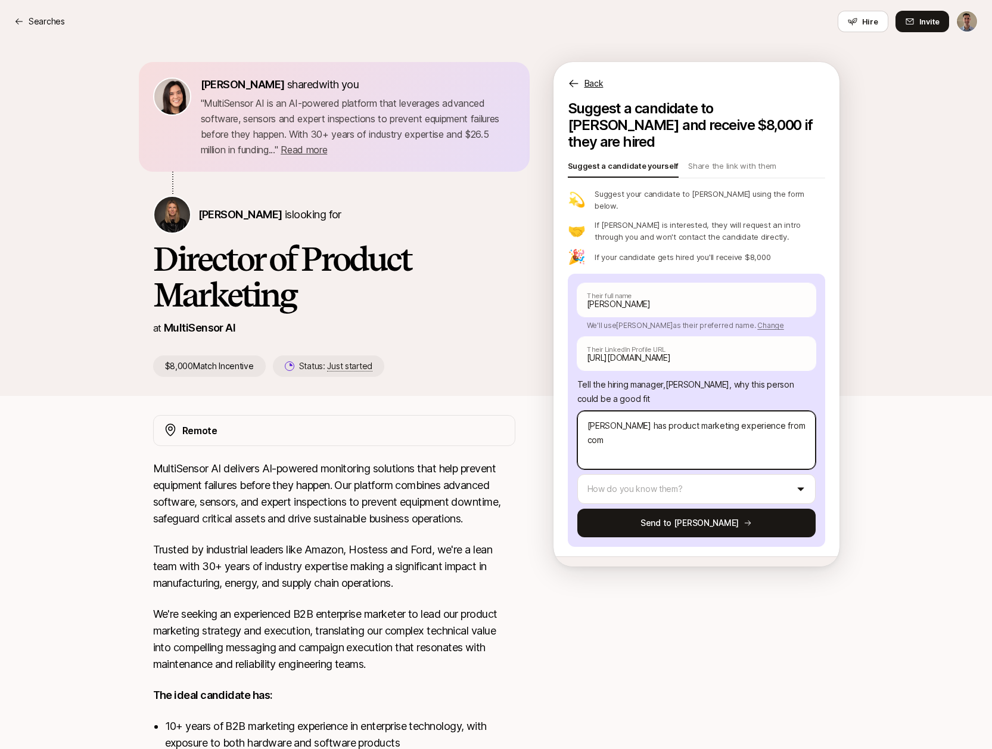
type textarea "[PERSON_NAME] has product marketing experience from co"
type textarea "x"
type textarea "[PERSON_NAME] has product marketing experience from c"
type textarea "x"
type textarea "[PERSON_NAME] has product marketing experience from"
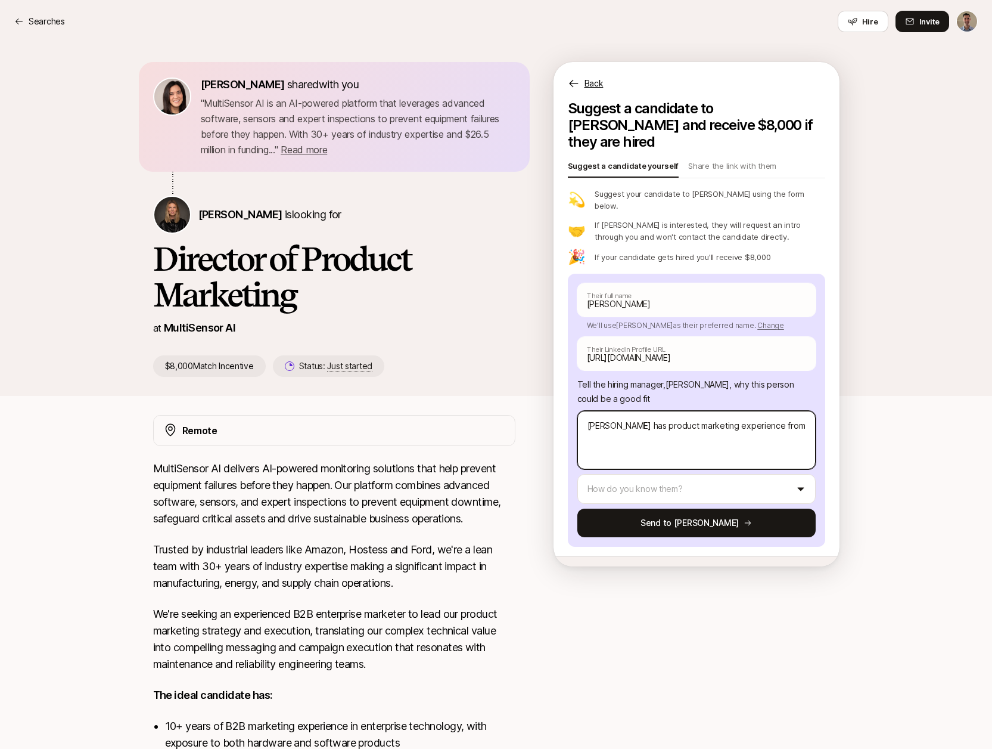
type textarea "x"
type textarea "[PERSON_NAME] has product marketing experience from m"
type textarea "x"
type textarea "[PERSON_NAME] has product marketing experience from ma"
type textarea "x"
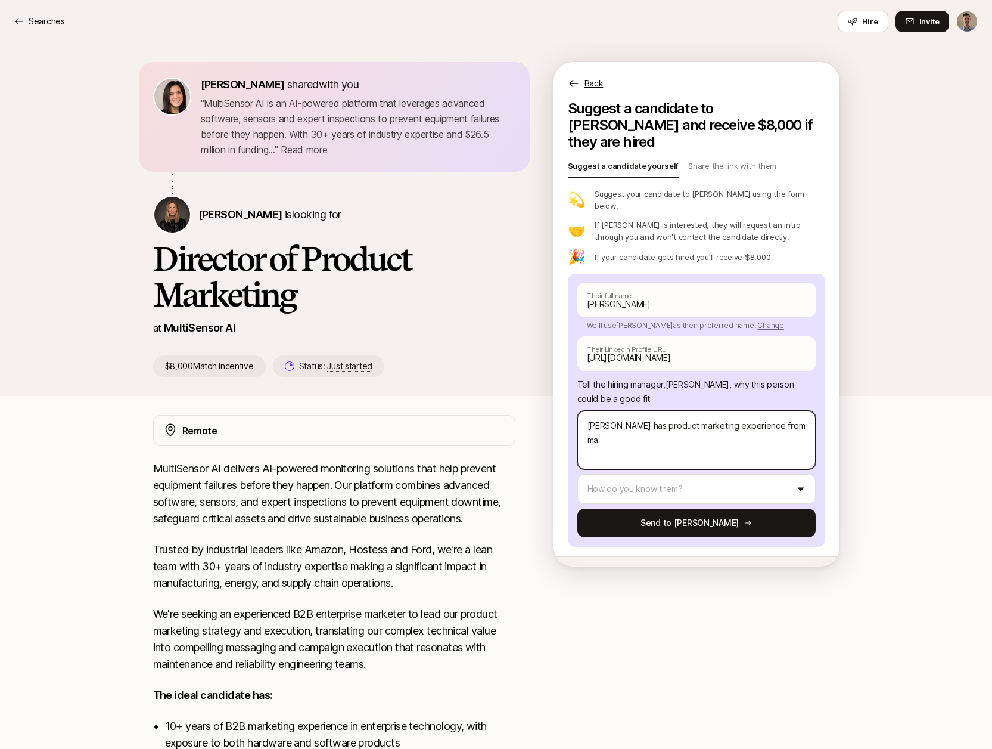
type textarea "[PERSON_NAME] has product marketing experience from man"
type textarea "x"
type textarea "[PERSON_NAME] has product marketing experience from many"
type textarea "x"
type textarea "[PERSON_NAME] has product marketing experience from many"
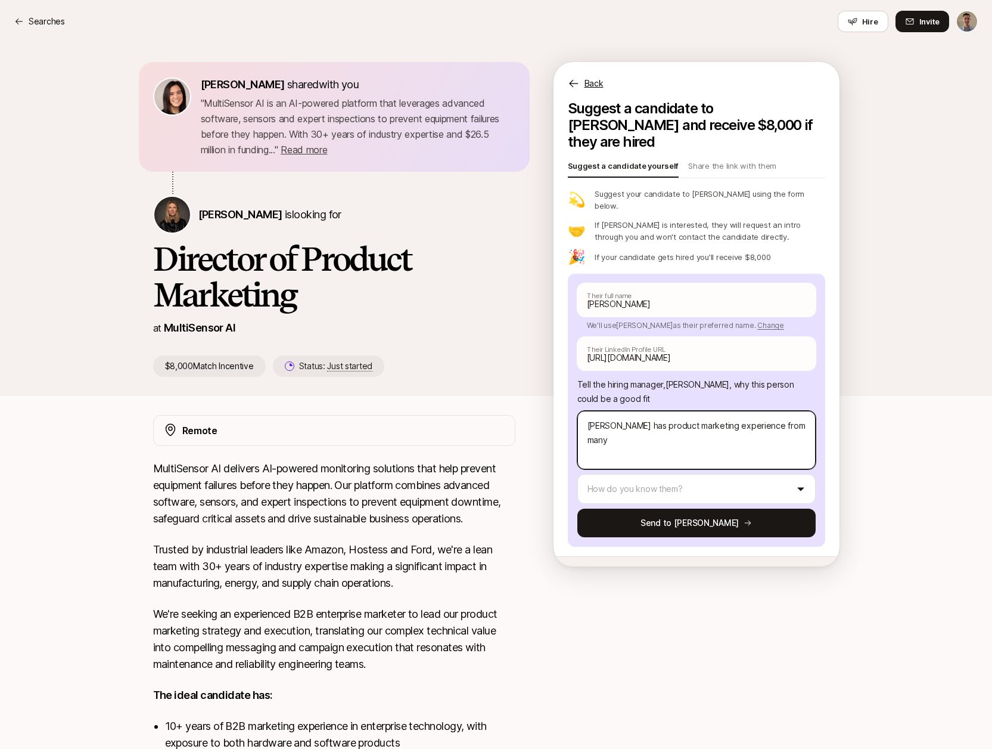
type textarea "x"
type textarea "[PERSON_NAME] has product marketing experience from many c"
type textarea "x"
type textarea "[PERSON_NAME] has product marketing experience from many co"
type textarea "x"
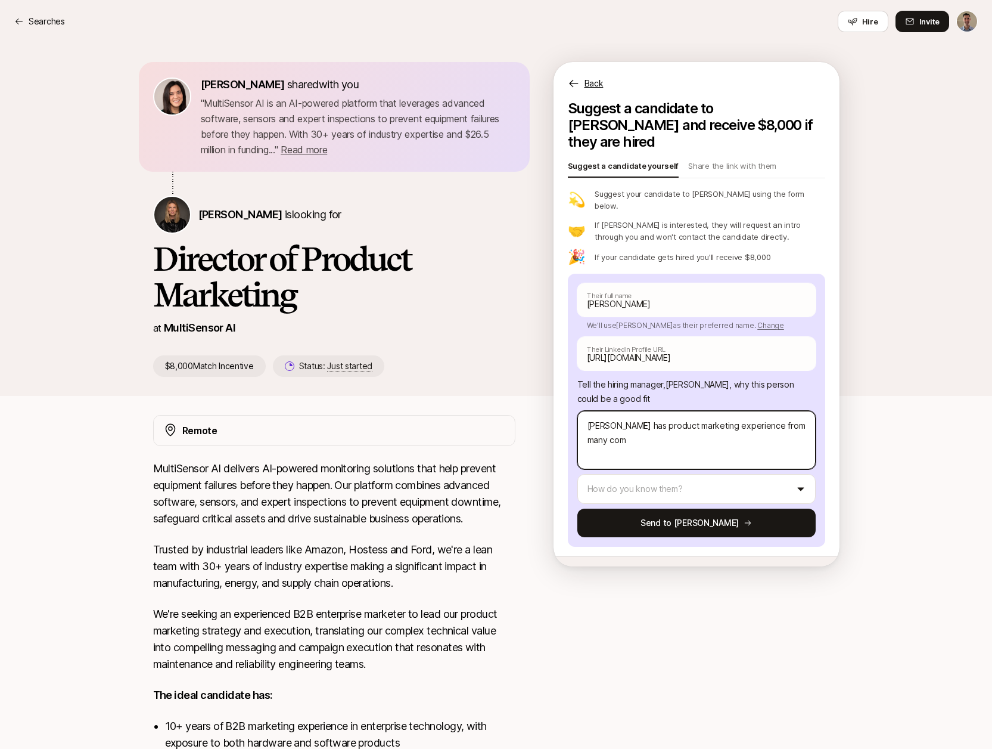
type textarea "[PERSON_NAME] has product marketing experience from many comp"
type textarea "x"
type textarea "[PERSON_NAME] has product marketing experience from many compa"
type textarea "x"
type textarea "[PERSON_NAME] has product marketing experience from many compan"
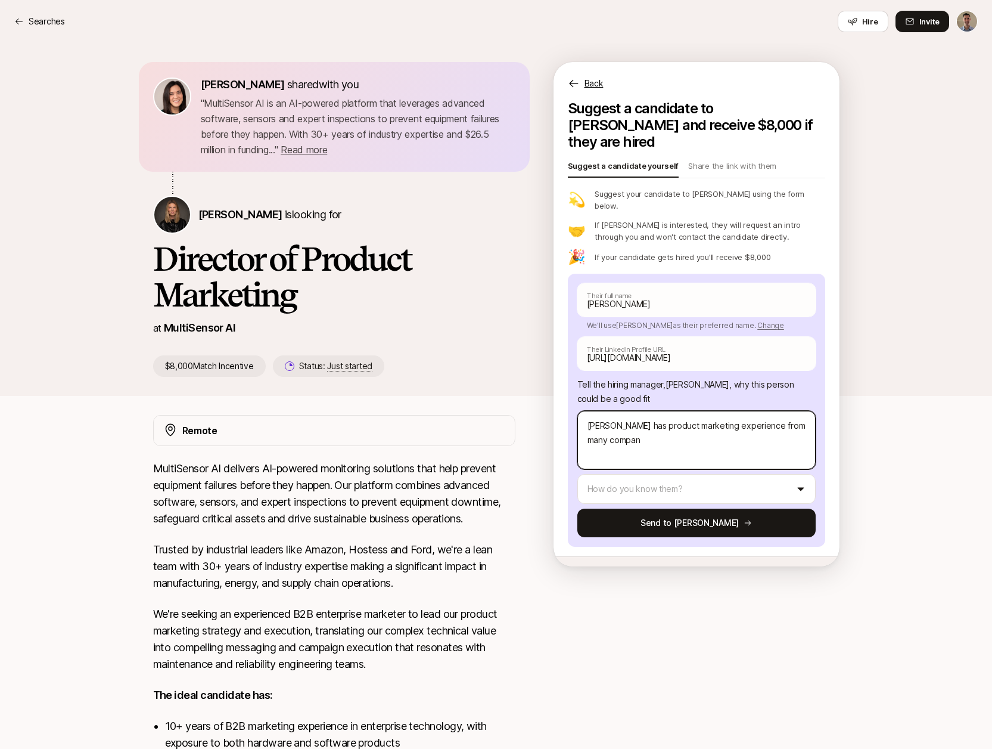
type textarea "x"
type textarea "[PERSON_NAME] has product marketing experience from many compani"
type textarea "x"
type textarea "[PERSON_NAME] has product marketing experience from many companie"
type textarea "x"
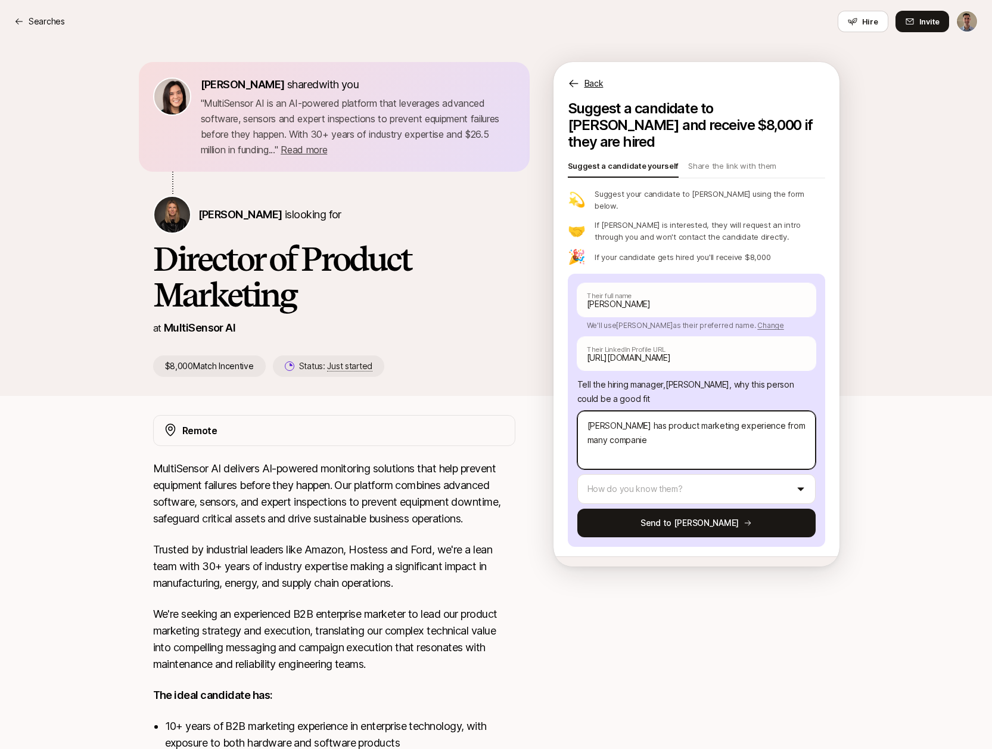
type textarea "[PERSON_NAME] has product marketing experience from many companies"
type textarea "x"
type textarea "[PERSON_NAME] has product marketing experience from many companies"
drag, startPoint x: 761, startPoint y: 398, endPoint x: 780, endPoint y: 418, distance: 27.4
click at [780, 418] on textarea "[PERSON_NAME] has product marketing experience from many companies" at bounding box center [697, 440] width 238 height 58
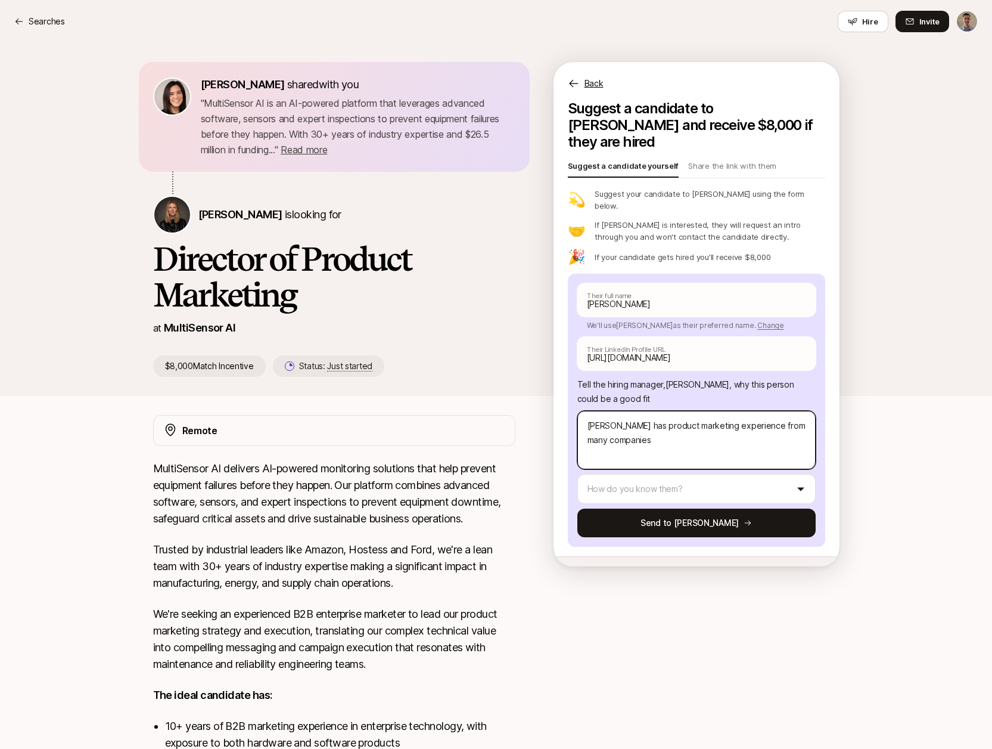
click at [730, 436] on textarea "[PERSON_NAME] has product marketing experience from many companies" at bounding box center [697, 440] width 238 height 58
type textarea "x"
type textarea "[PERSON_NAME] has product marketing experience from many companies"
type textarea "x"
type textarea "[PERSON_NAME] has product marketing experience from many companies,"
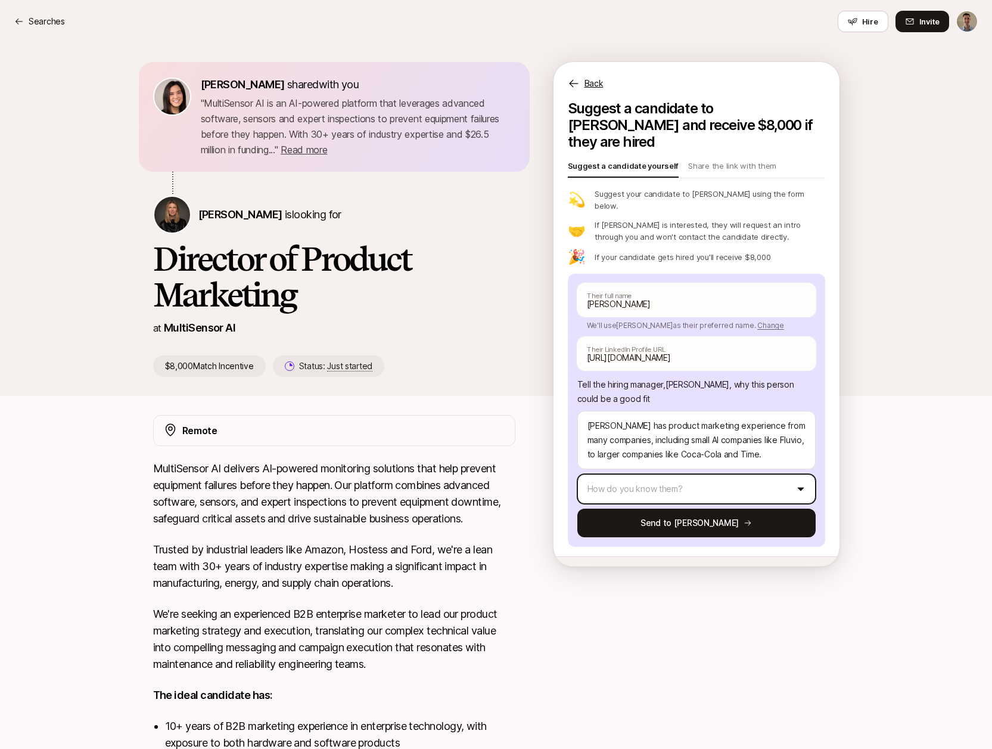
click at [737, 459] on html "Searches Searches Hire Invite [PERSON_NAME] shared with you " MultiSensor AI is…" at bounding box center [496, 374] width 992 height 749
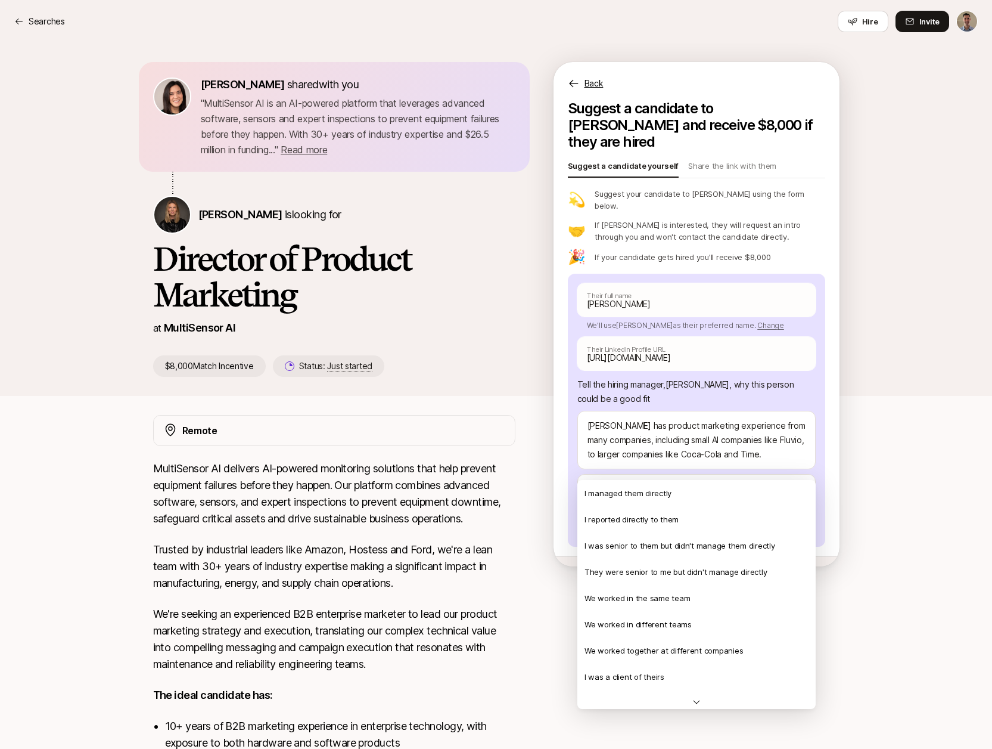
scroll to position [257, 0]
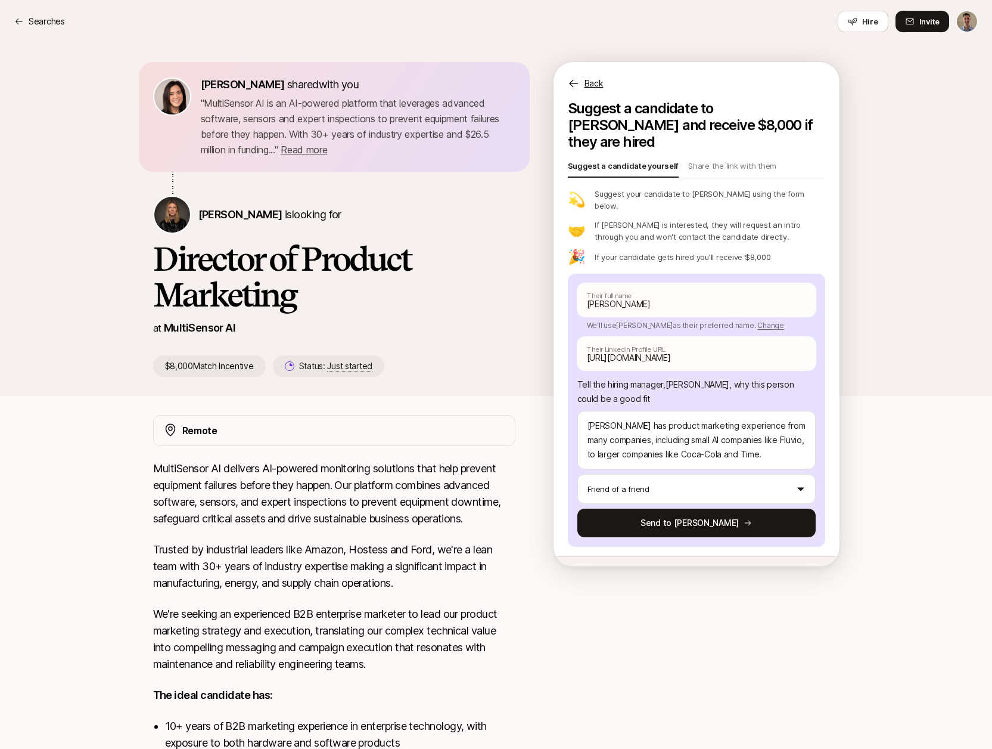
click at [697, 508] on button "Send to [PERSON_NAME]" at bounding box center [697, 522] width 238 height 29
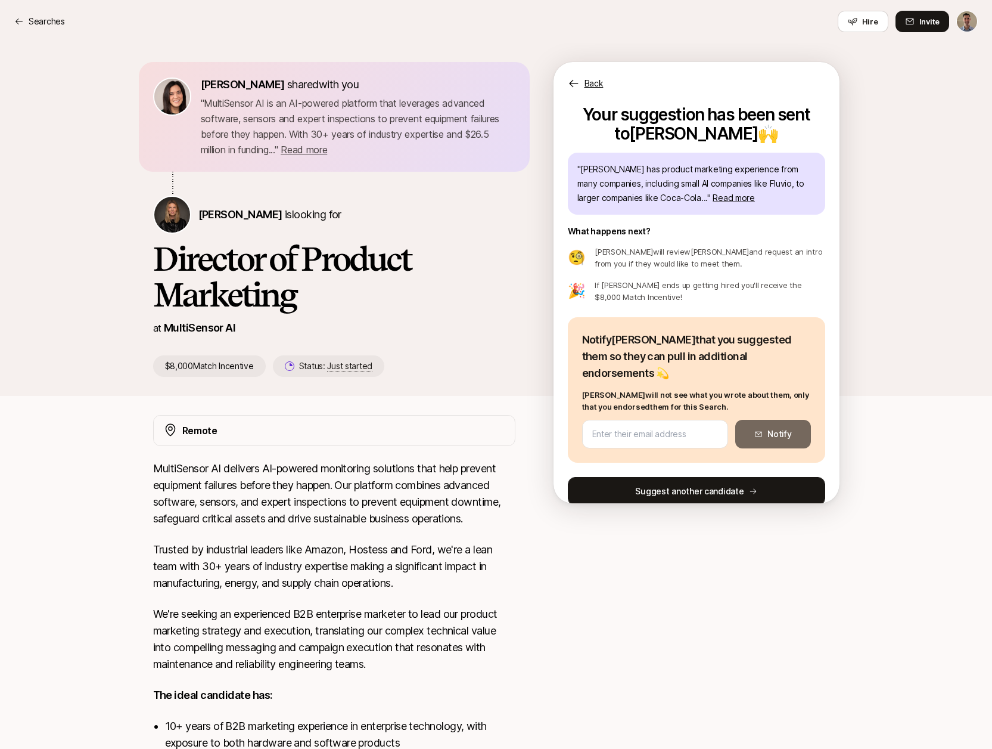
click at [700, 477] on button "Suggest another candidate" at bounding box center [696, 491] width 257 height 29
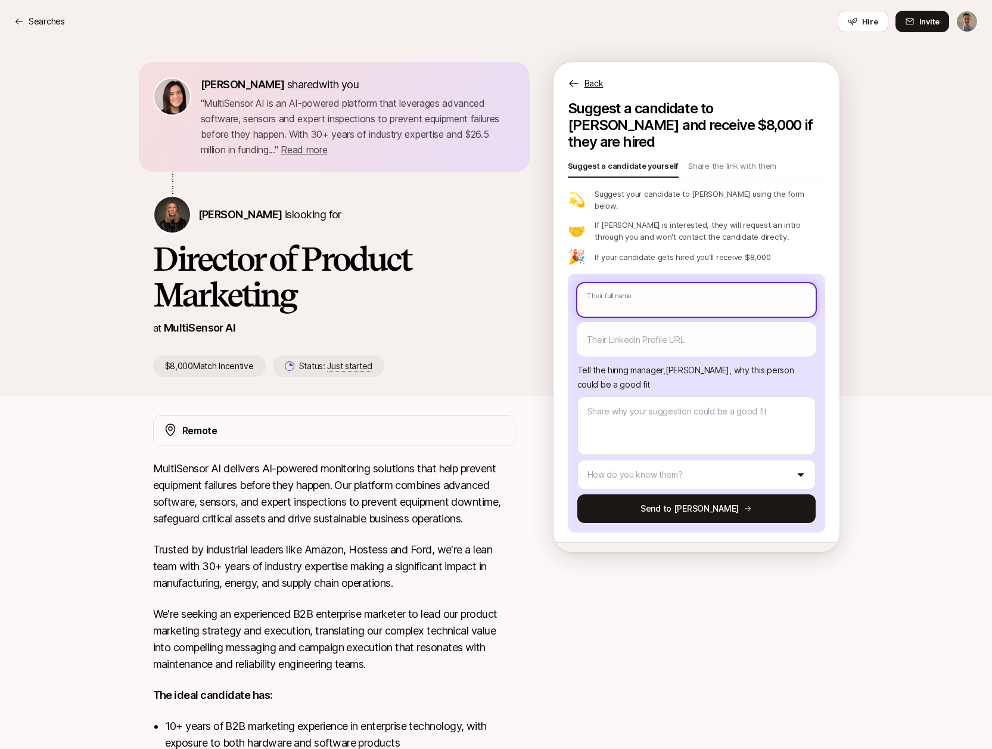
click at [676, 283] on input "text" at bounding box center [697, 299] width 238 height 33
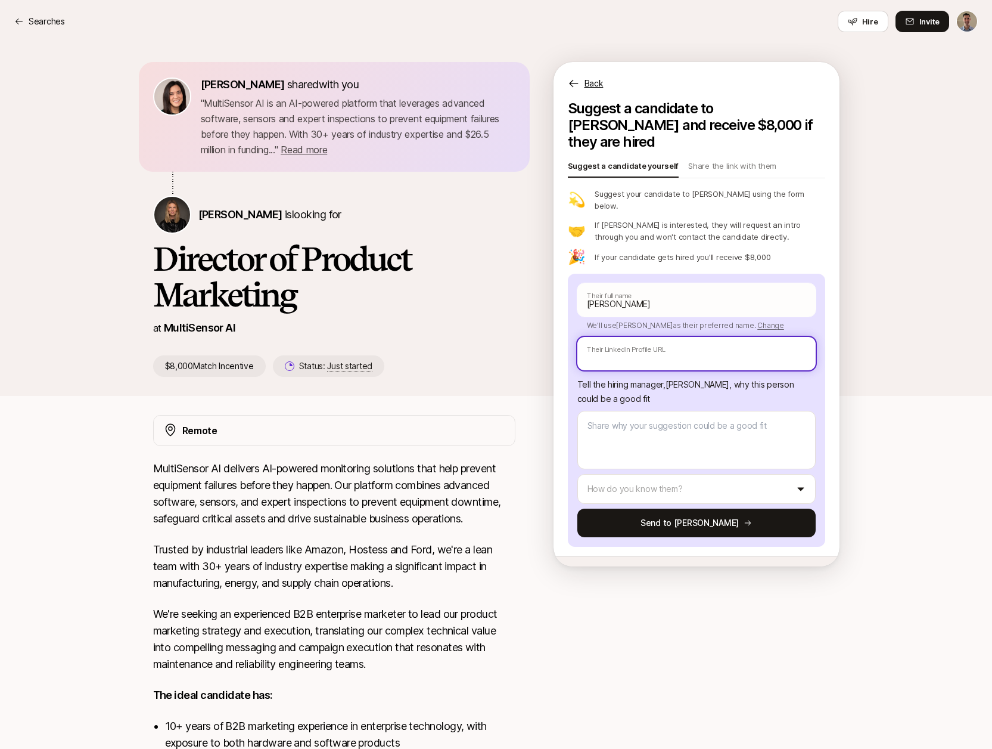
paste input "[URL][DOMAIN_NAME]"
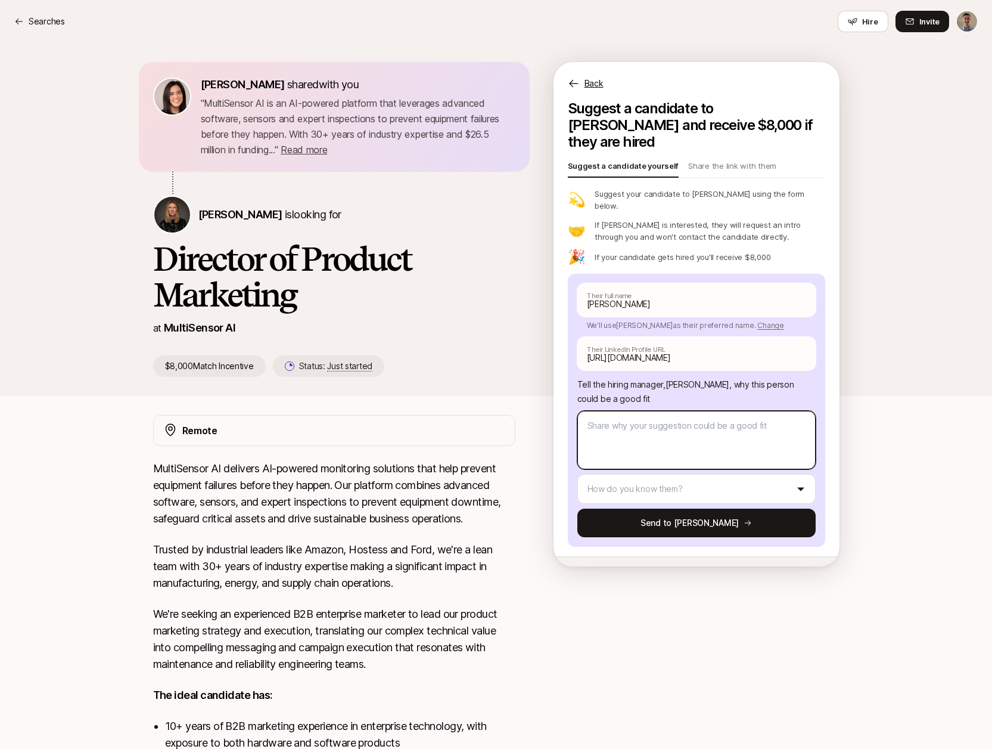
click at [641, 411] on textarea at bounding box center [697, 440] width 238 height 58
paste textarea "a senior product marketing leader with 20+ years in B2B enterprise SaaS and AI,…"
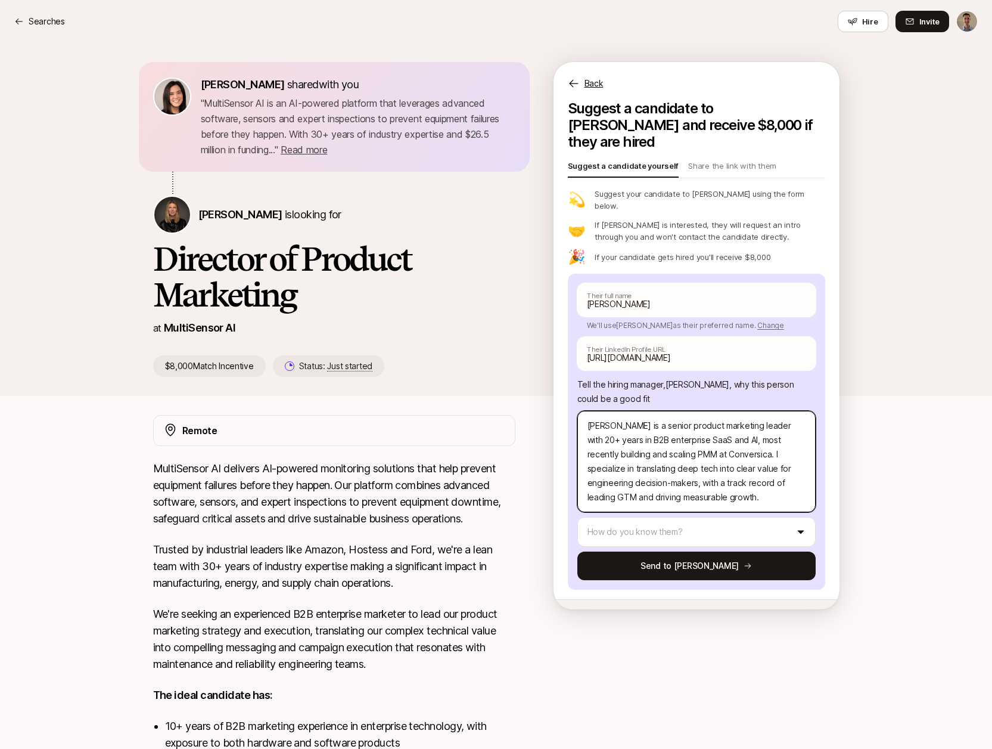
drag, startPoint x: 744, startPoint y: 427, endPoint x: 755, endPoint y: 435, distance: 13.2
click at [747, 429] on textarea "[PERSON_NAME] is a senior product marketing leader with 20+ years in B2B enterp…" at bounding box center [697, 461] width 238 height 101
drag, startPoint x: 794, startPoint y: 426, endPoint x: 789, endPoint y: 431, distance: 7.6
click at [794, 426] on textarea "[PERSON_NAME] is a senior product marketing leader with 20+ years in B2B enterp…" at bounding box center [697, 461] width 238 height 101
click at [704, 439] on textarea "[PERSON_NAME] is a senior product marketing leader with 20+ years in B2B enterp…" at bounding box center [697, 461] width 238 height 101
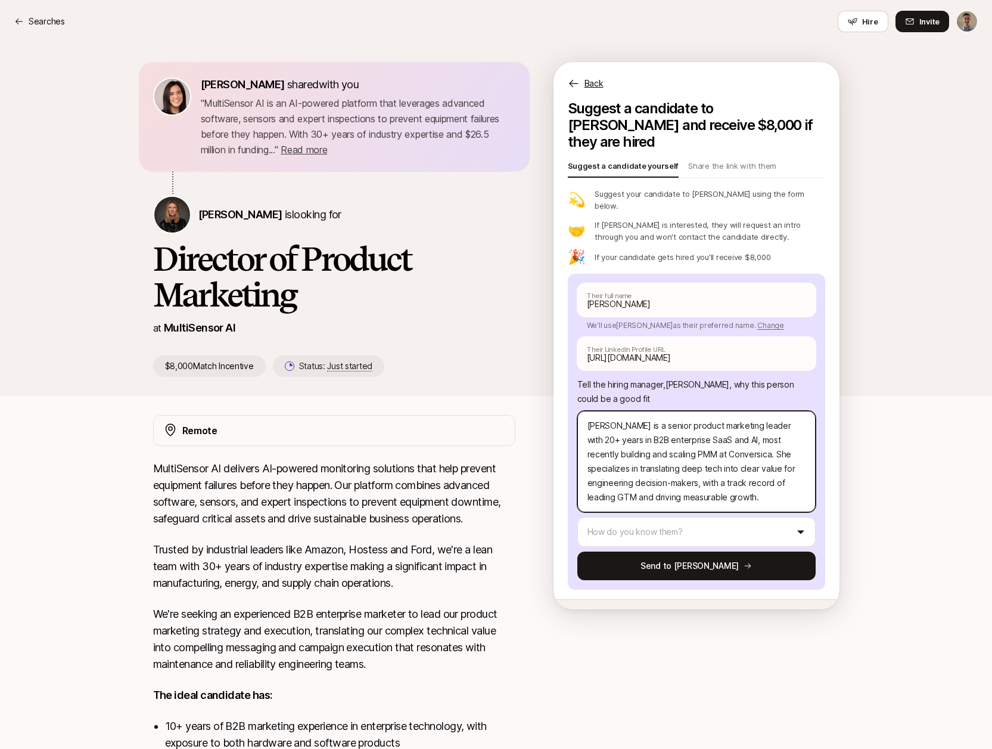
drag, startPoint x: 743, startPoint y: 427, endPoint x: 786, endPoint y: 480, distance: 67.8
click at [786, 479] on textarea "[PERSON_NAME] is a senior product marketing leader with 20+ years in B2B enterp…" at bounding box center [697, 461] width 238 height 101
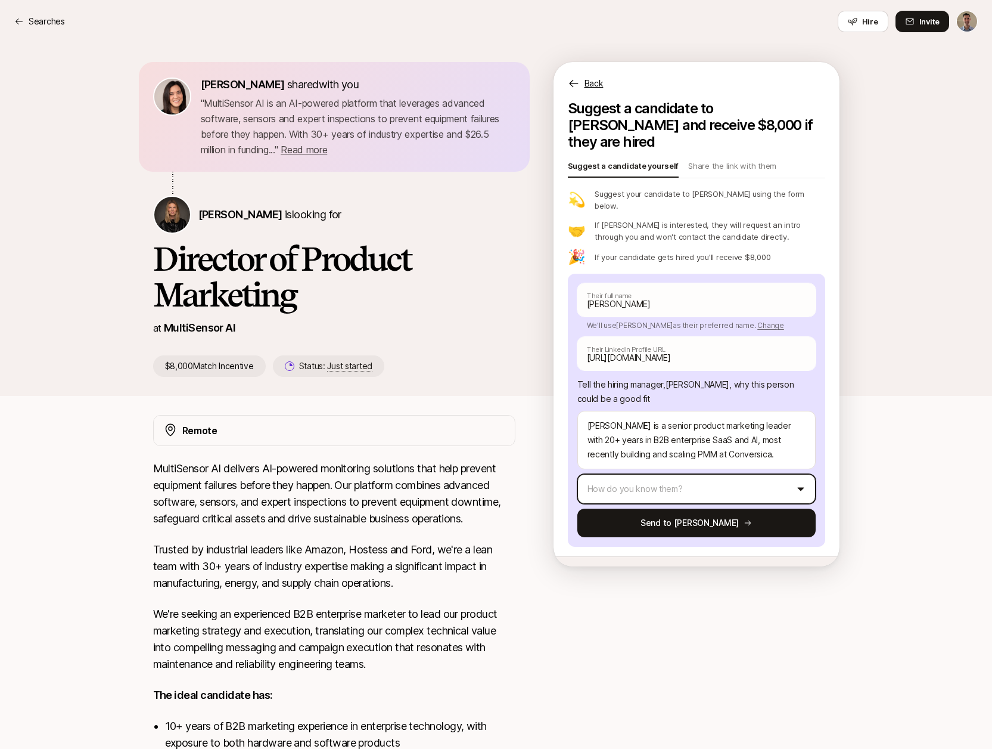
click at [692, 466] on html "Searches Searches Hire Invite [PERSON_NAME] shared with you " MultiSensor AI is…" at bounding box center [496, 374] width 992 height 749
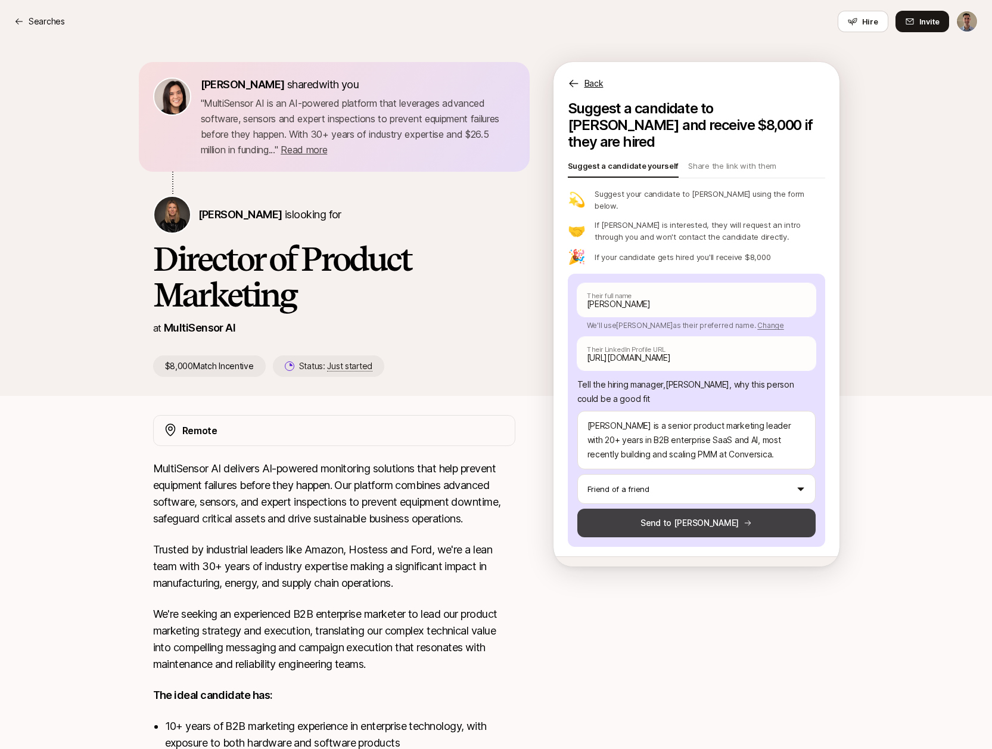
click at [684, 508] on button "Send to [PERSON_NAME]" at bounding box center [697, 522] width 238 height 29
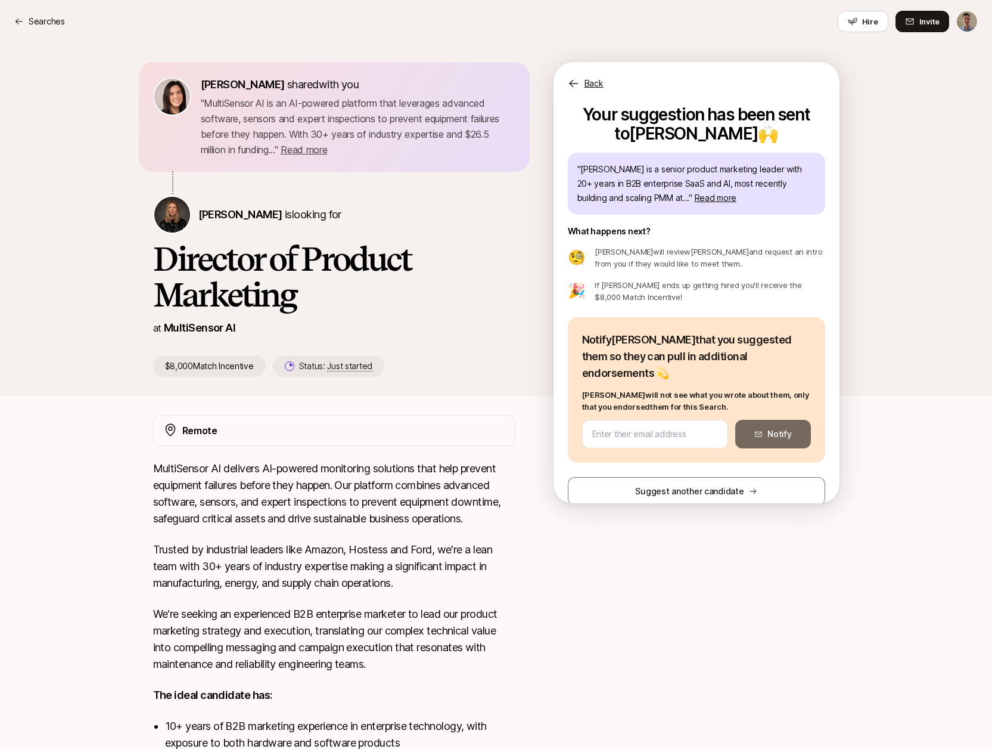
click at [64, 23] on div "Searches Hire Invite" at bounding box center [496, 21] width 964 height 21
click at [56, 23] on p "Searches" at bounding box center [47, 21] width 36 height 14
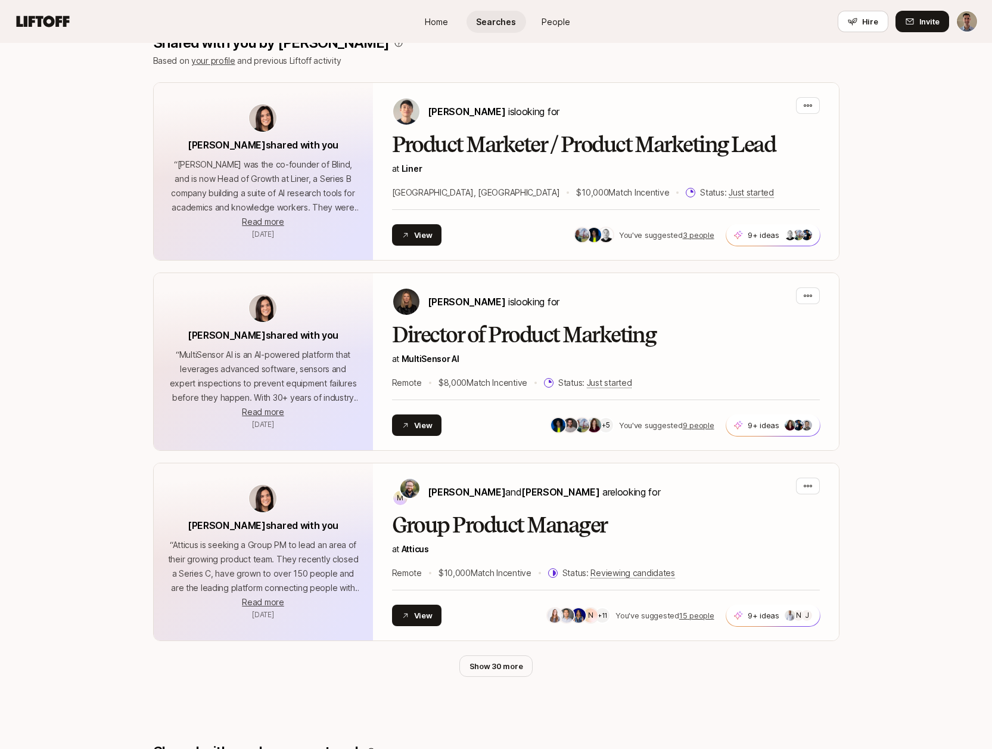
scroll to position [274, 0]
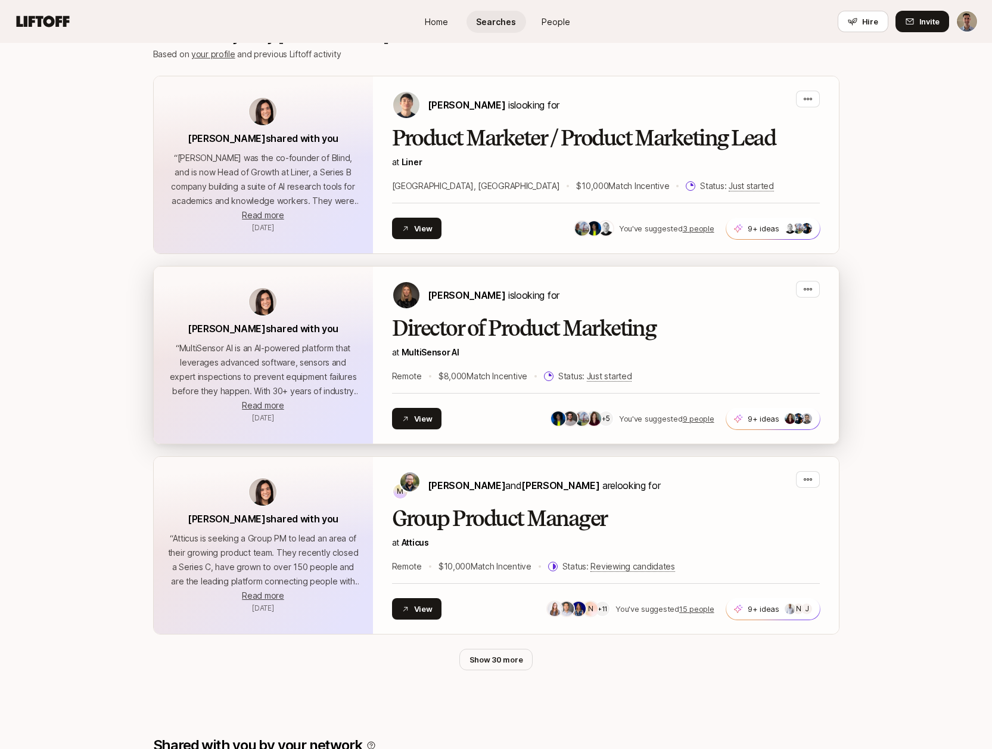
click at [502, 312] on div "[PERSON_NAME] is looking for Director of Product Marketing at MultiSensor AI Re…" at bounding box center [606, 355] width 428 height 148
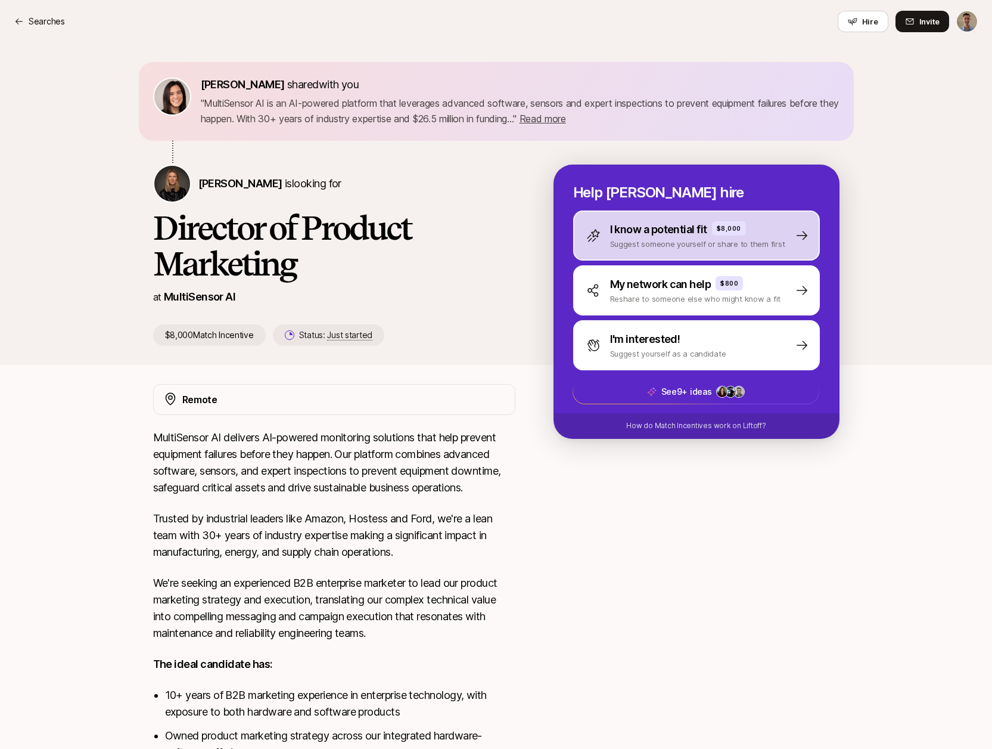
click at [681, 236] on p "I know a potential fit" at bounding box center [658, 229] width 97 height 17
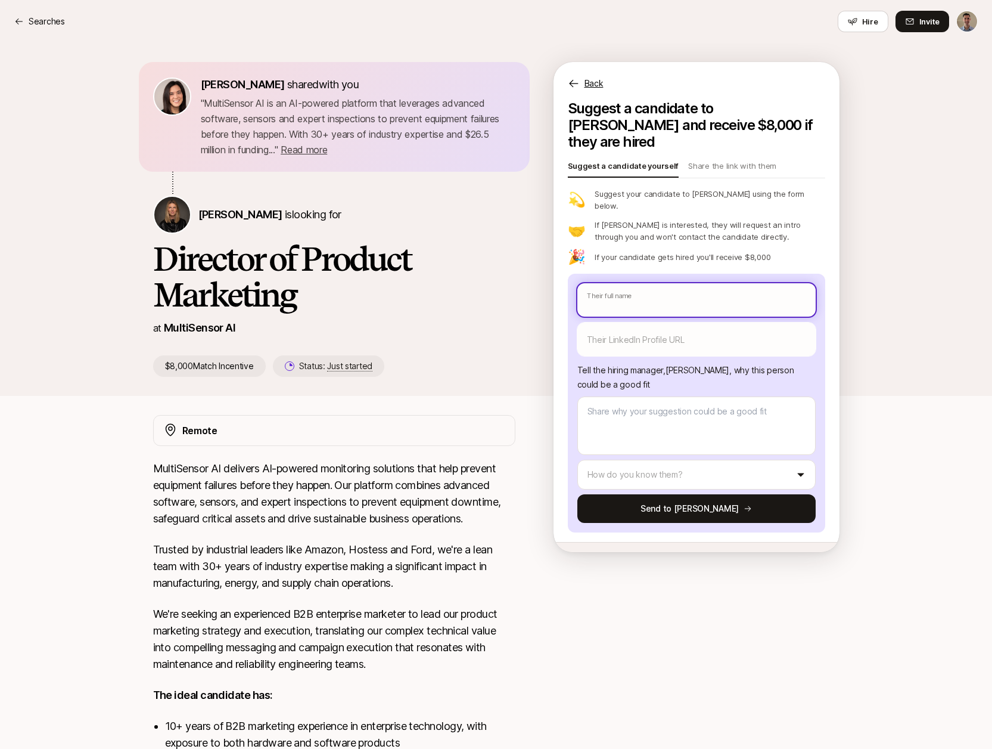
click at [666, 283] on input "text" at bounding box center [697, 299] width 238 height 33
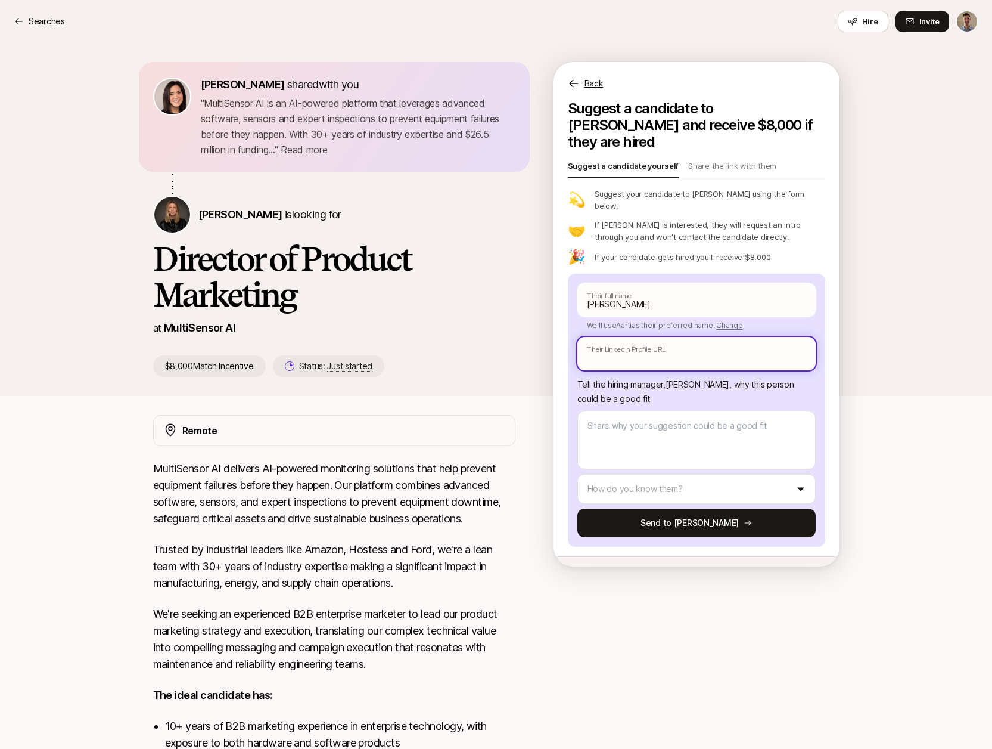
paste input "[URL][DOMAIN_NAME]"
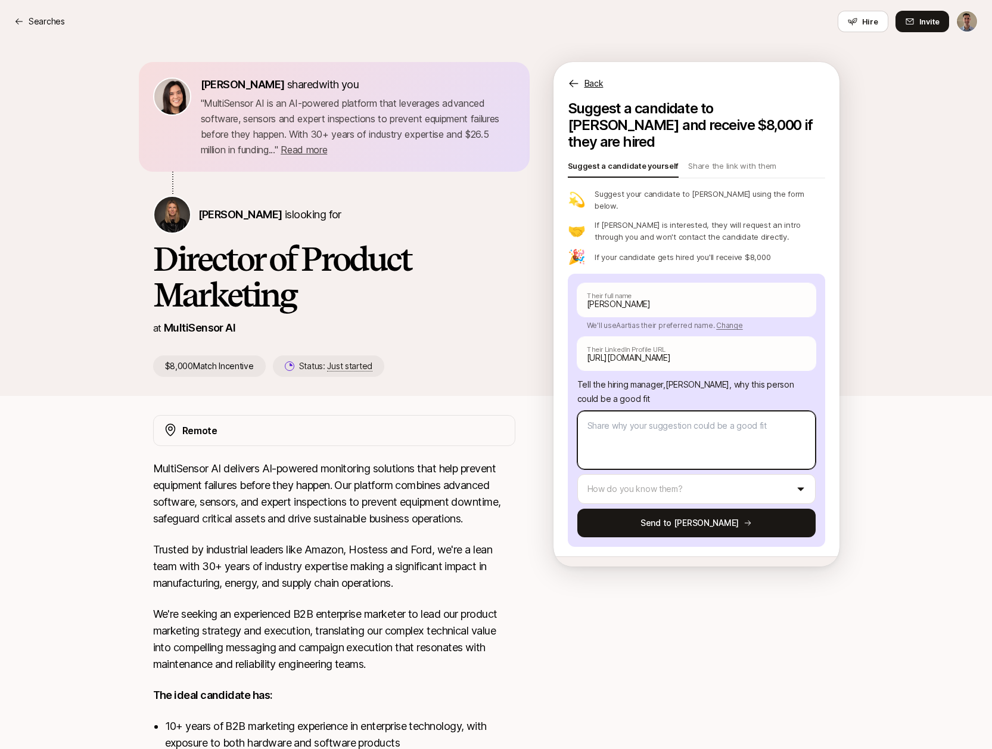
click at [674, 411] on textarea at bounding box center [697, 440] width 238 height 58
paste textarea "currently a Senior Product Marketing Manager in the B2B SaaS space and have led…"
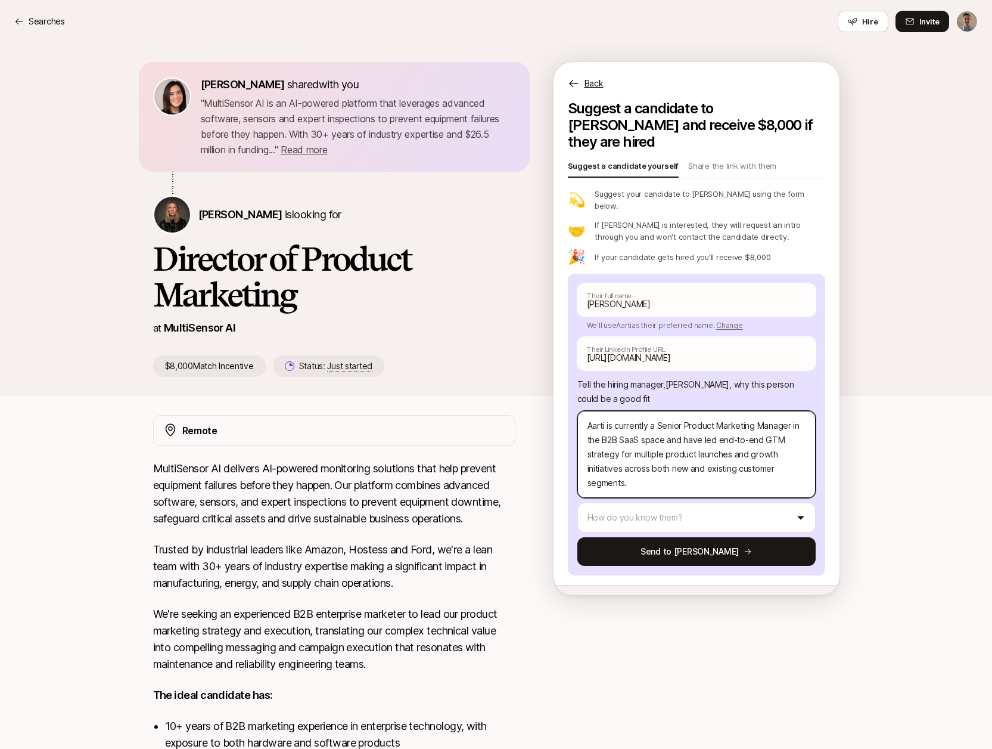
click at [693, 412] on textarea "Aarti is currently a Senior Product Marketing Manager in the B2B SaaS space and…" at bounding box center [697, 454] width 238 height 87
click at [670, 453] on textarea "Aarti is currently a Senior Product Marketing Manager in the B2B SaaS space and…" at bounding box center [697, 454] width 238 height 87
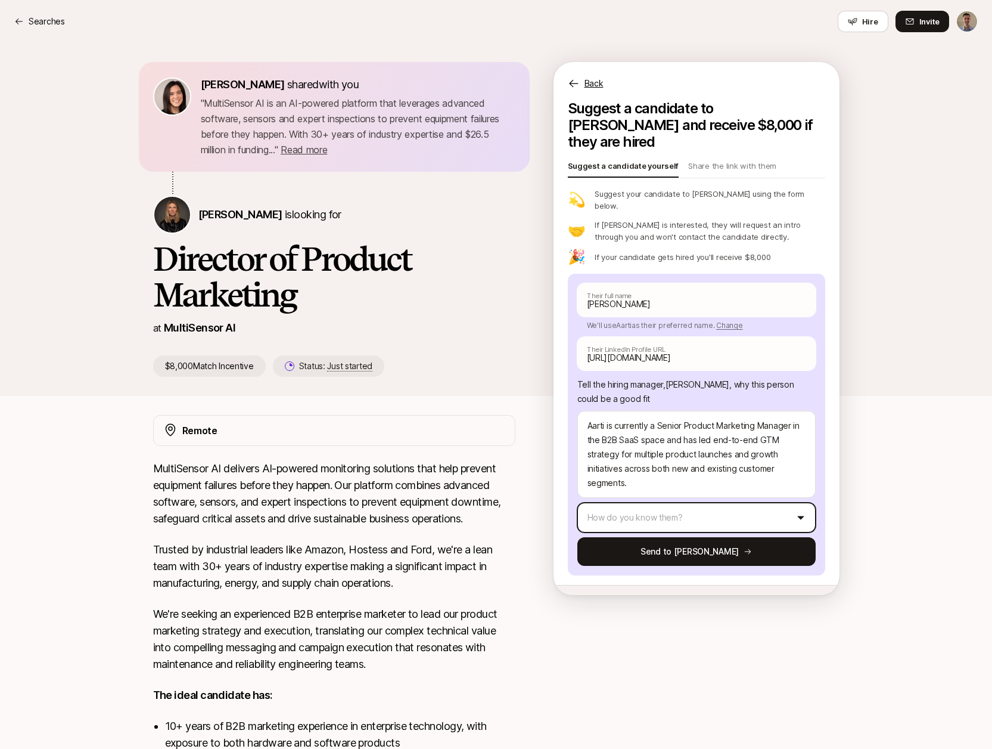
click at [642, 488] on html "Searches Searches Hire Invite [PERSON_NAME] shared with you " MultiSensor AI is…" at bounding box center [496, 374] width 992 height 749
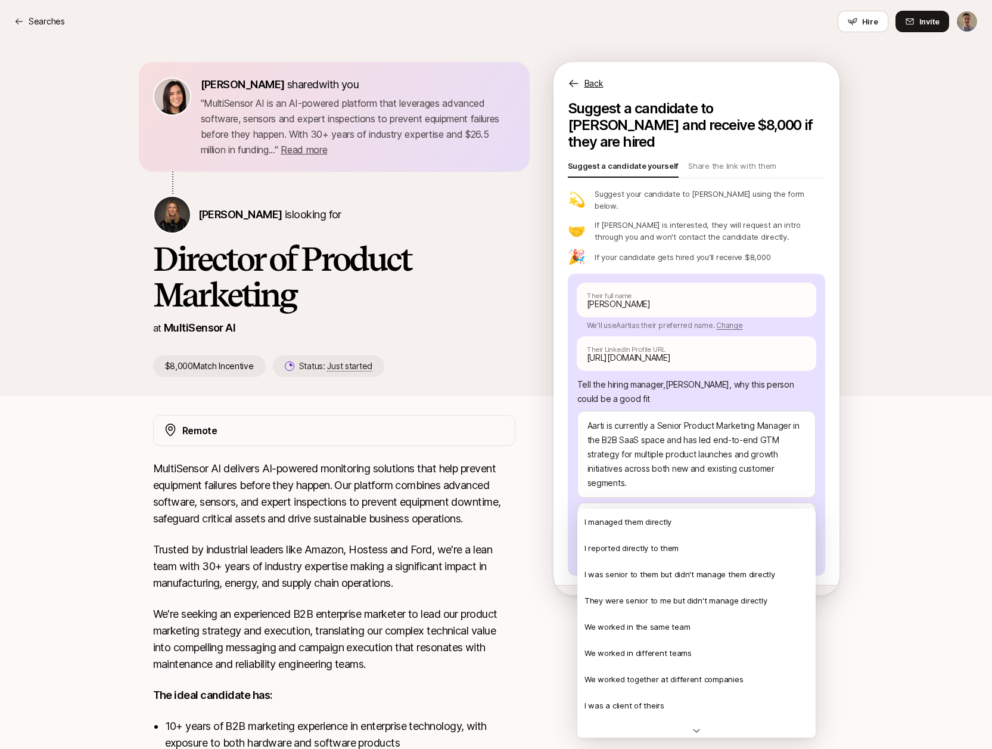
scroll to position [257, 0]
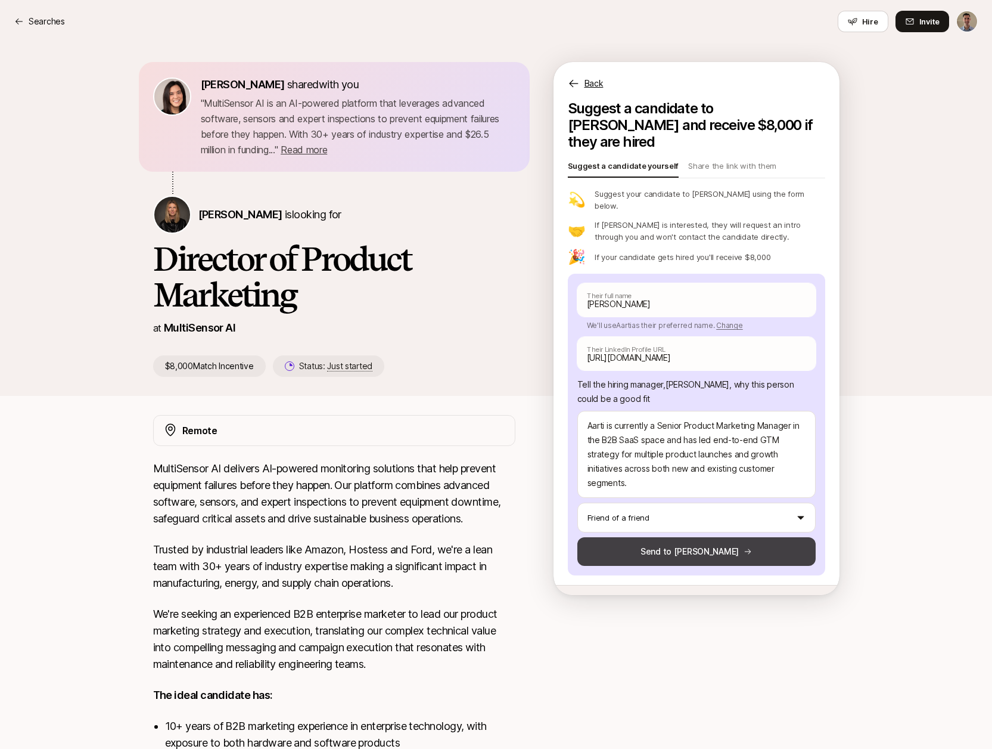
click at [679, 537] on button "Send to [PERSON_NAME]" at bounding box center [697, 551] width 238 height 29
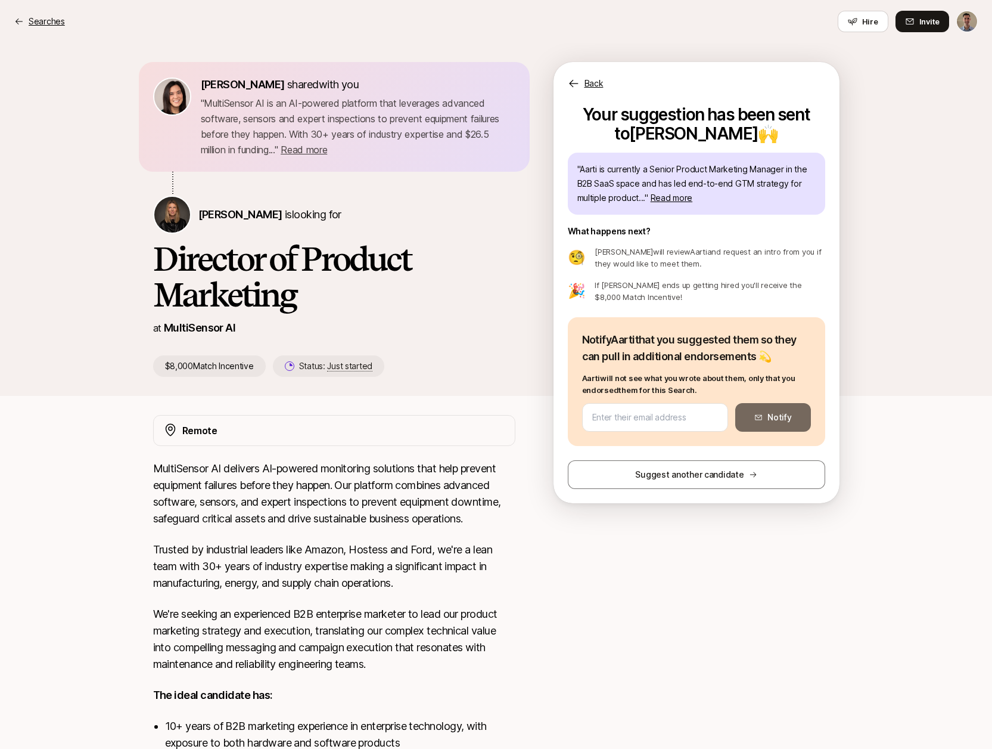
click at [48, 22] on p "Searches" at bounding box center [47, 21] width 36 height 14
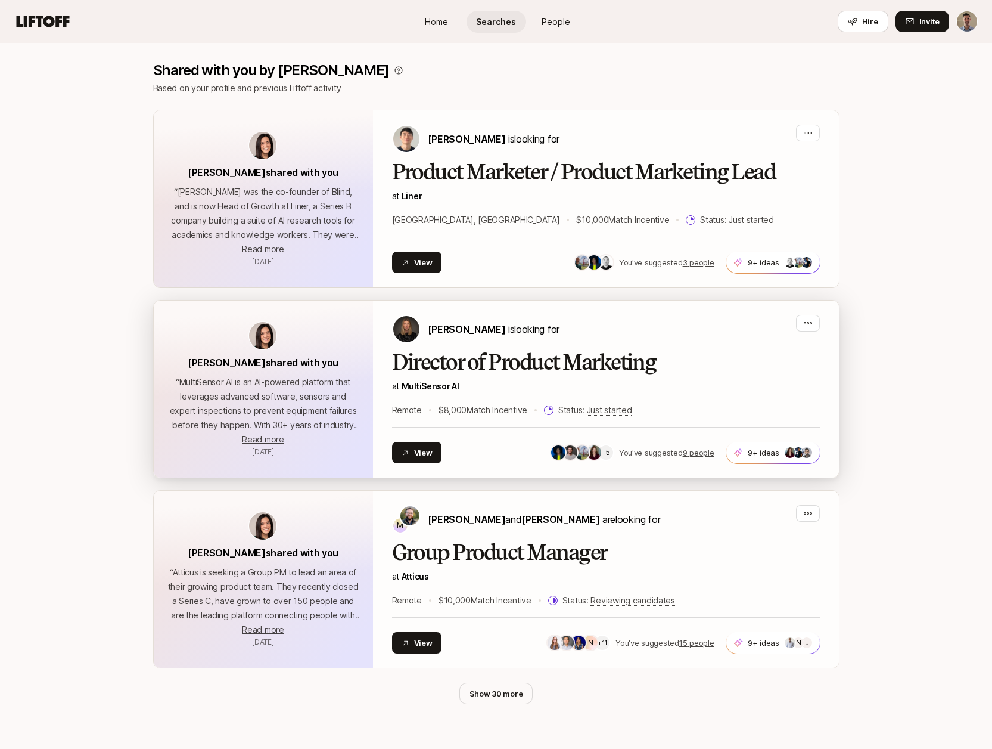
scroll to position [237, 0]
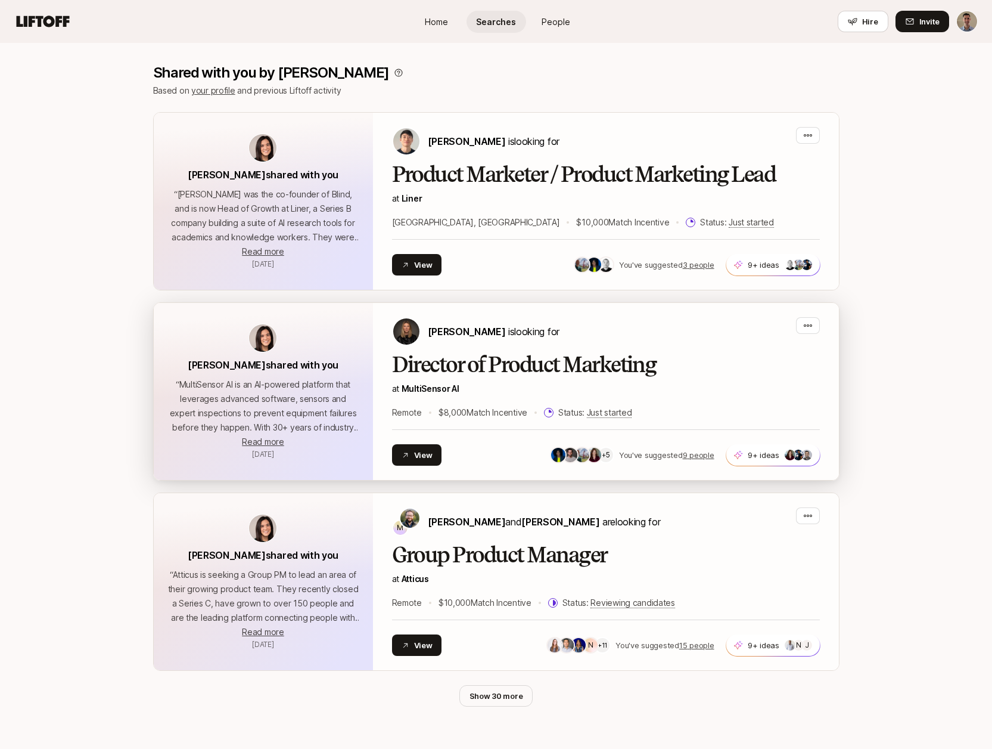
click at [535, 353] on h2 "Director of Product Marketing" at bounding box center [606, 365] width 428 height 24
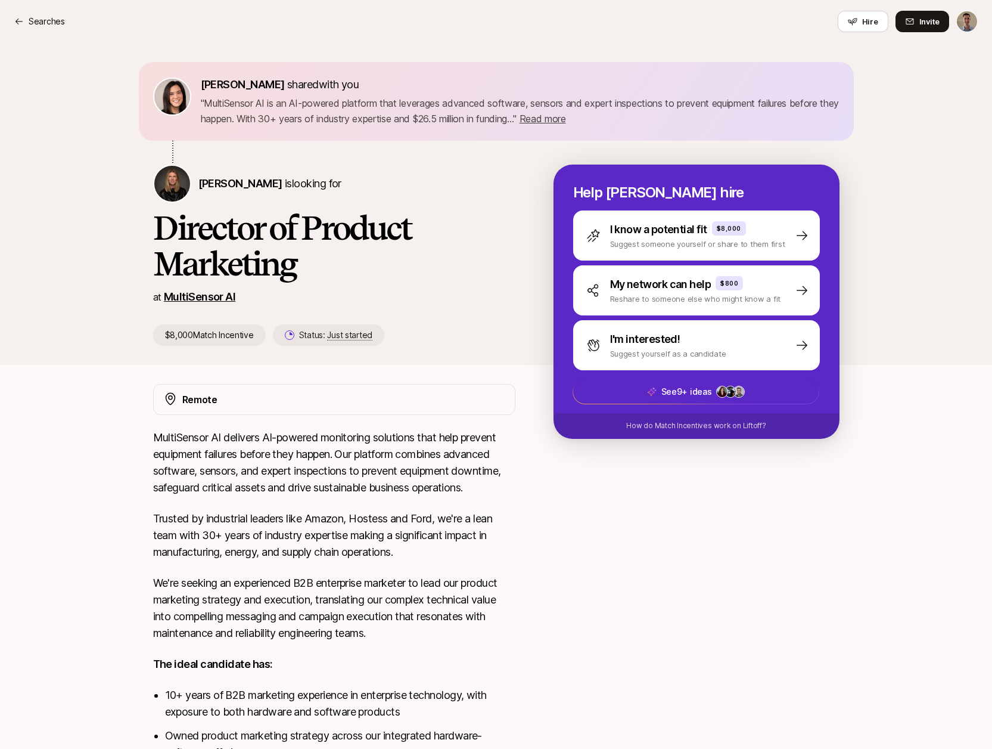
click at [205, 297] on link "MultiSensor AI" at bounding box center [200, 296] width 72 height 13
click at [54, 21] on p "Searches" at bounding box center [47, 21] width 36 height 14
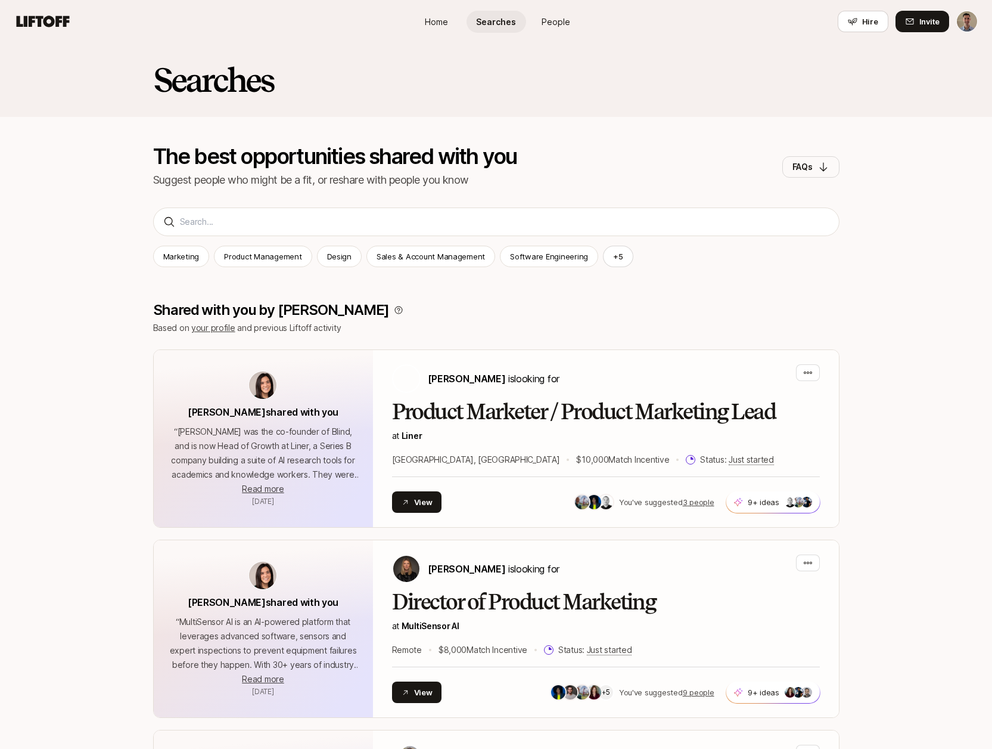
scroll to position [237, 0]
